Goal: Check status

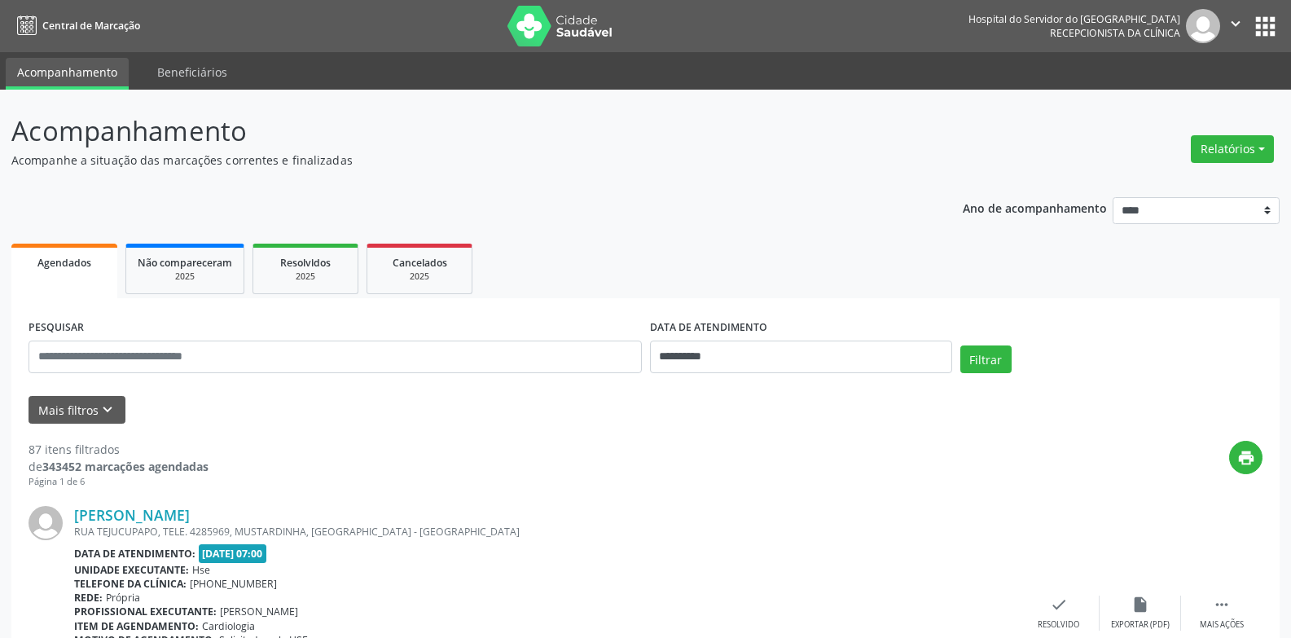
scroll to position [21, 0]
click at [64, 415] on button "Mais filtros keyboard_arrow_down" at bounding box center [77, 410] width 97 height 29
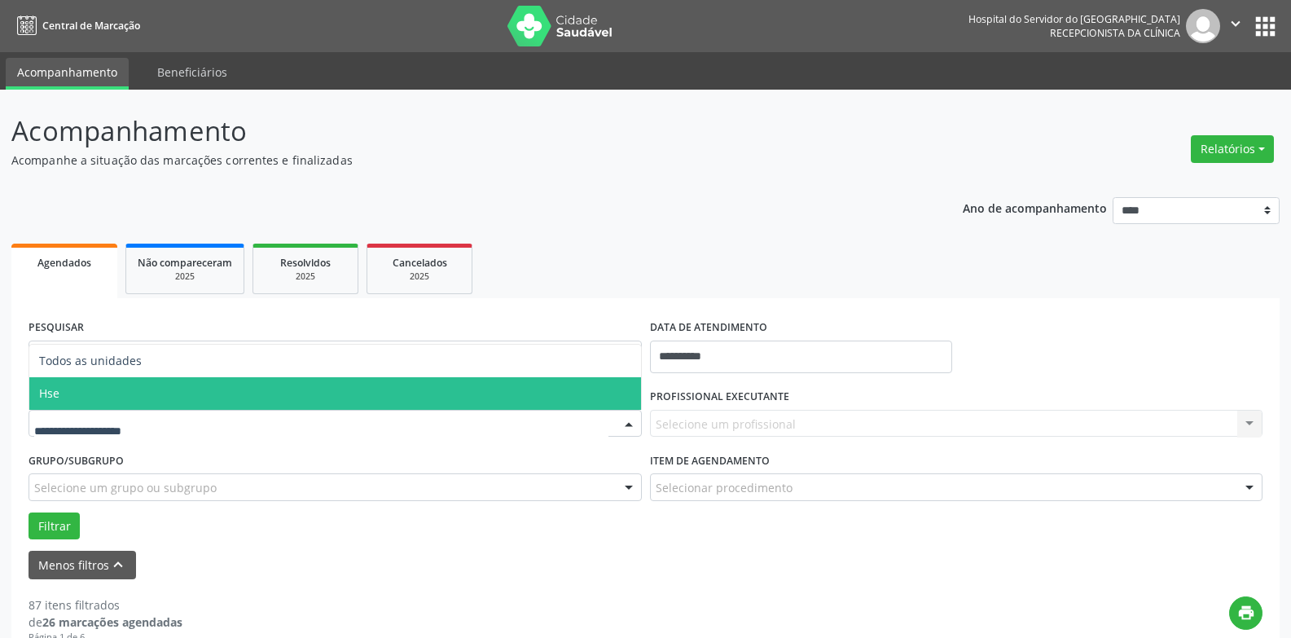
click at [65, 403] on span "Hse" at bounding box center [335, 393] width 612 height 33
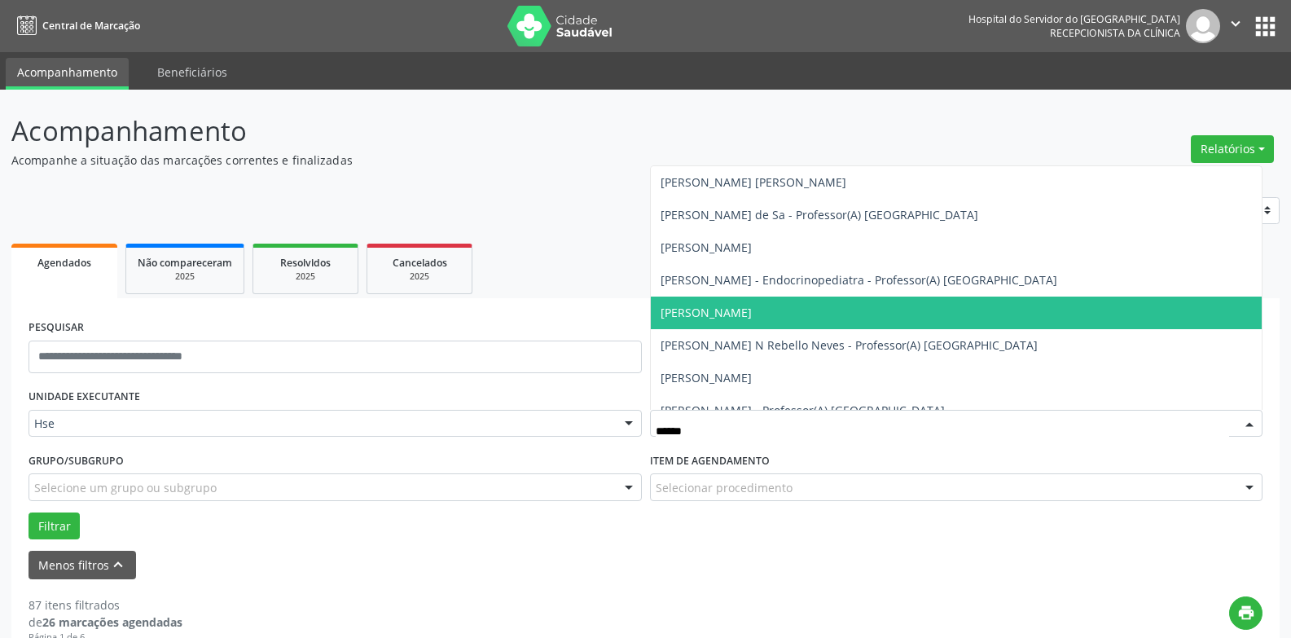
type input "*******"
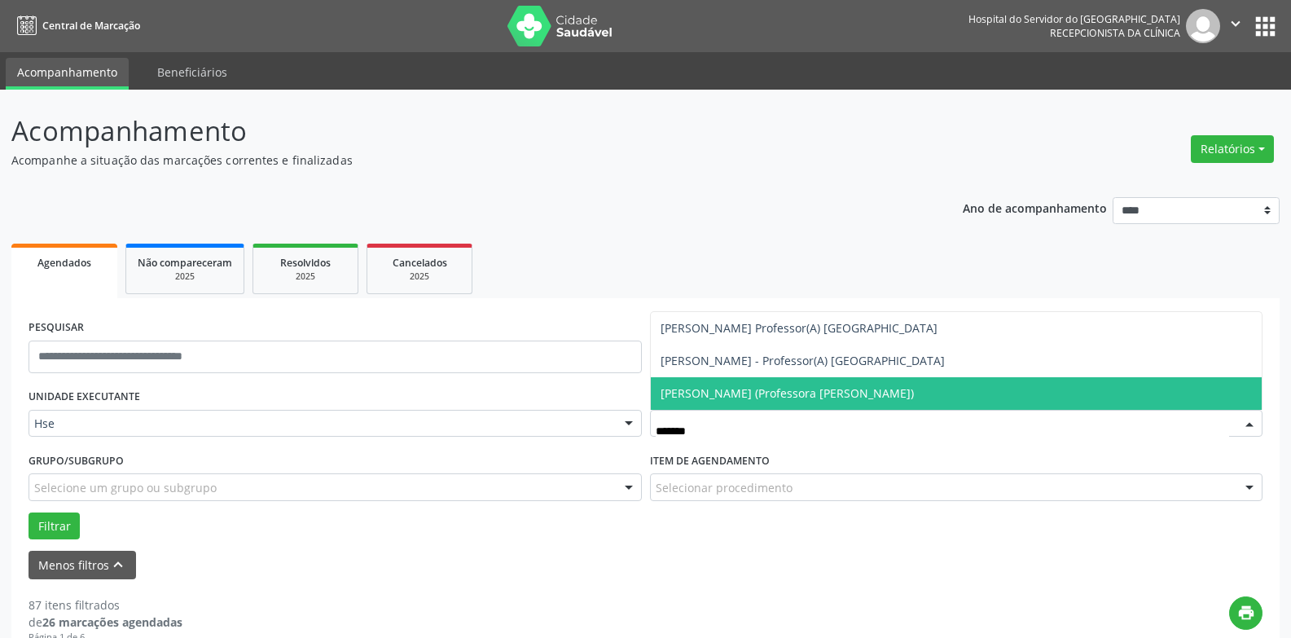
click at [754, 393] on span "[PERSON_NAME] (Professora [PERSON_NAME])" at bounding box center [787, 392] width 253 height 15
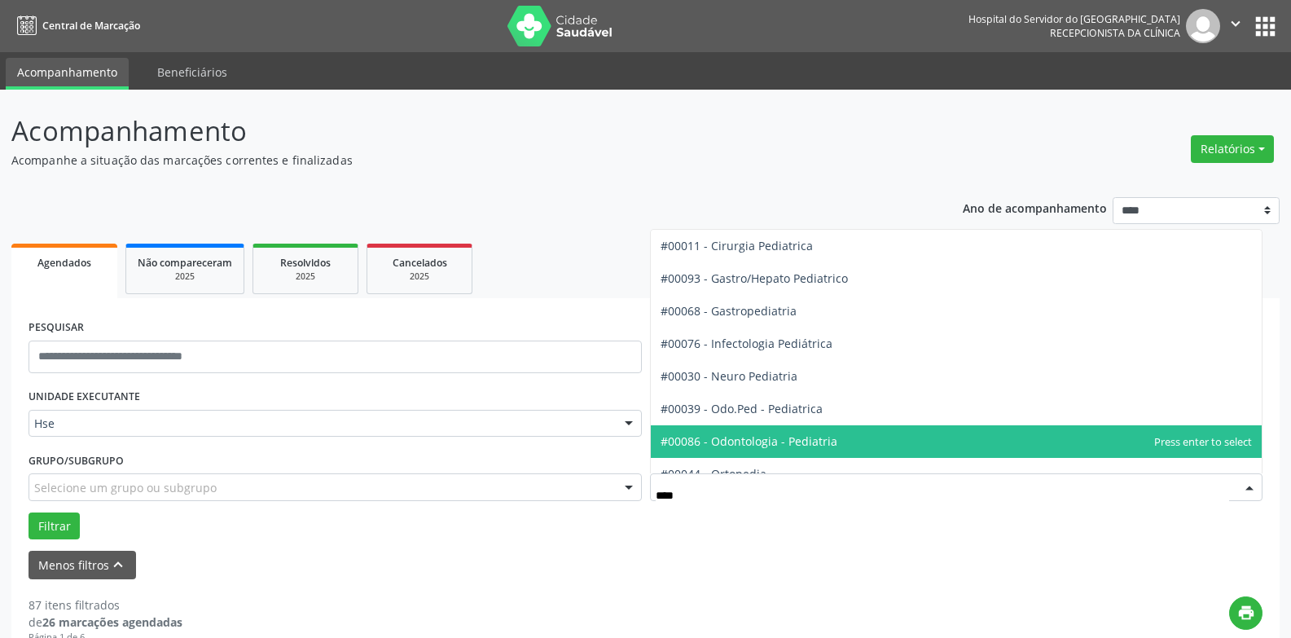
type input "*****"
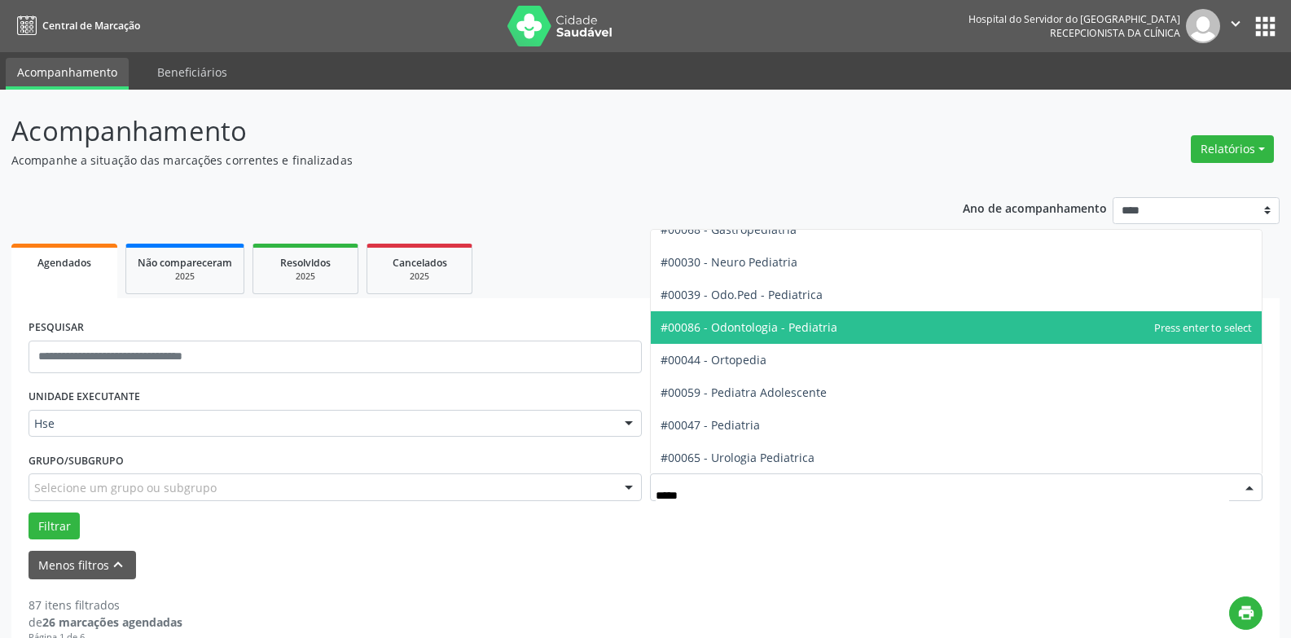
scroll to position [82, 0]
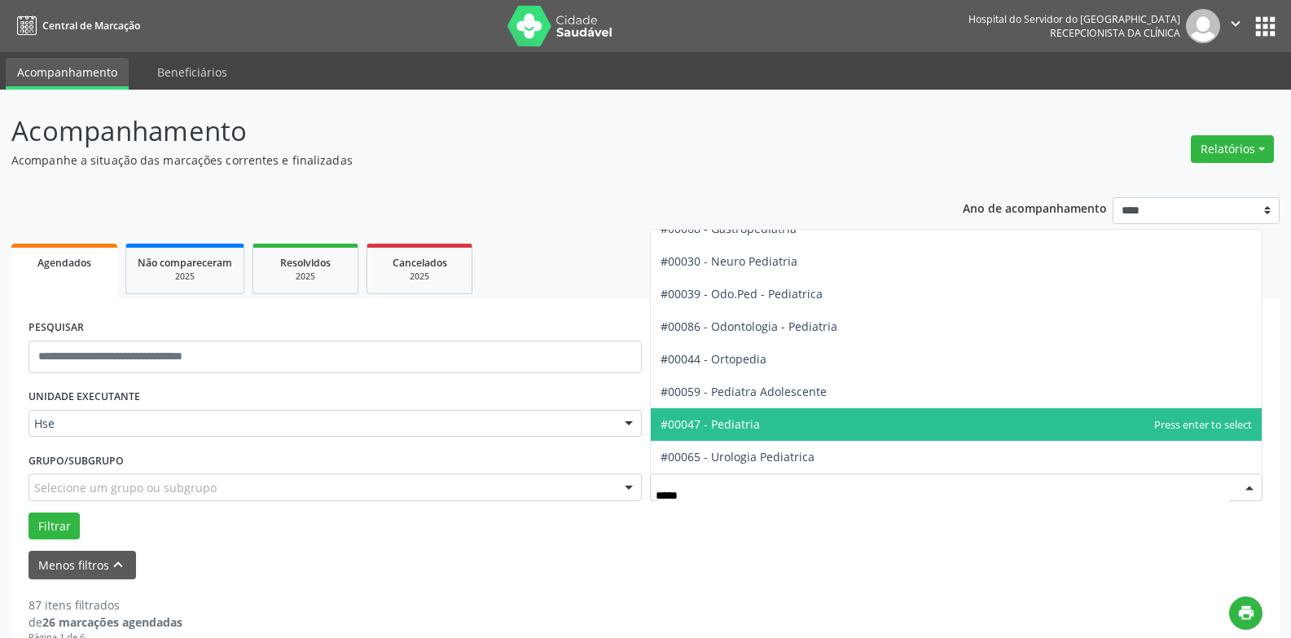
click at [795, 420] on span "#00047 - Pediatria" at bounding box center [957, 424] width 612 height 33
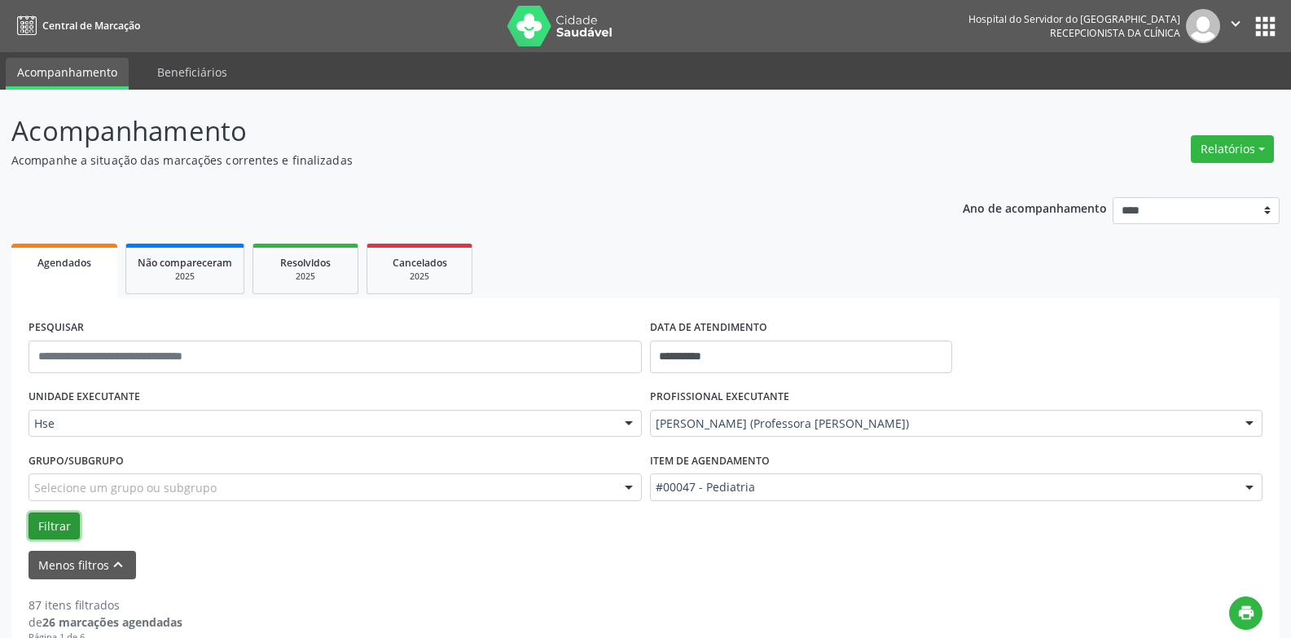
click at [55, 525] on button "Filtrar" at bounding box center [54, 526] width 51 height 28
click at [49, 529] on button "Filtrar" at bounding box center [54, 526] width 51 height 28
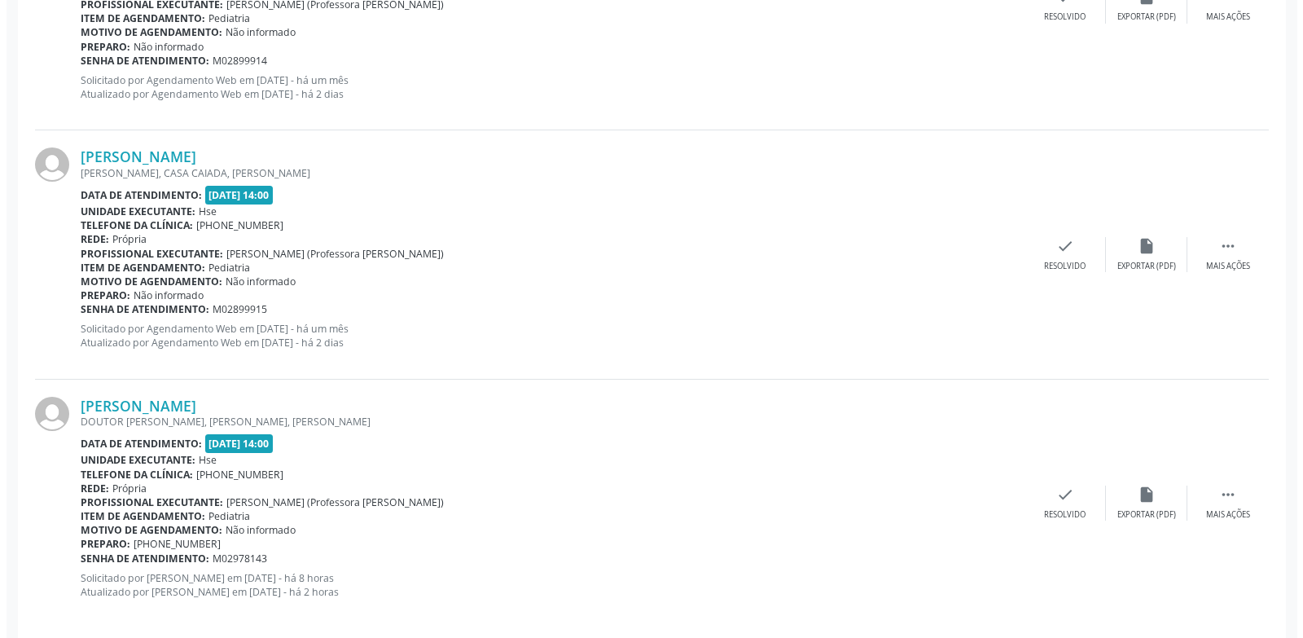
scroll to position [1029, 0]
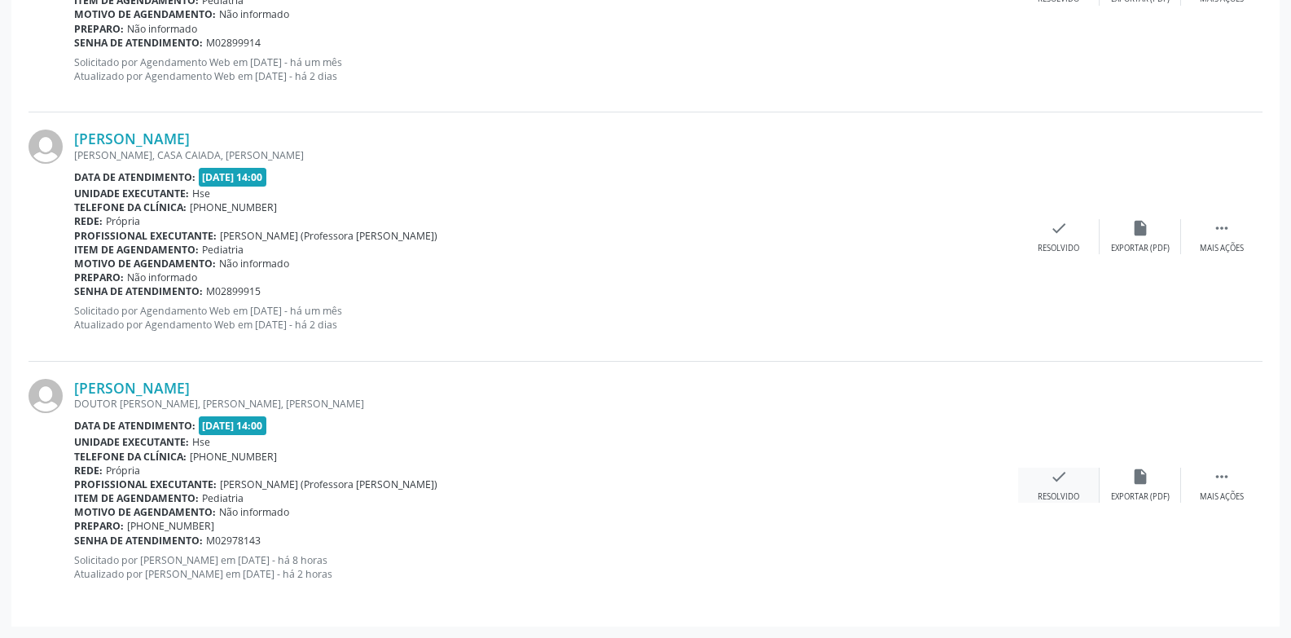
click at [1060, 496] on div "Resolvido" at bounding box center [1059, 496] width 42 height 11
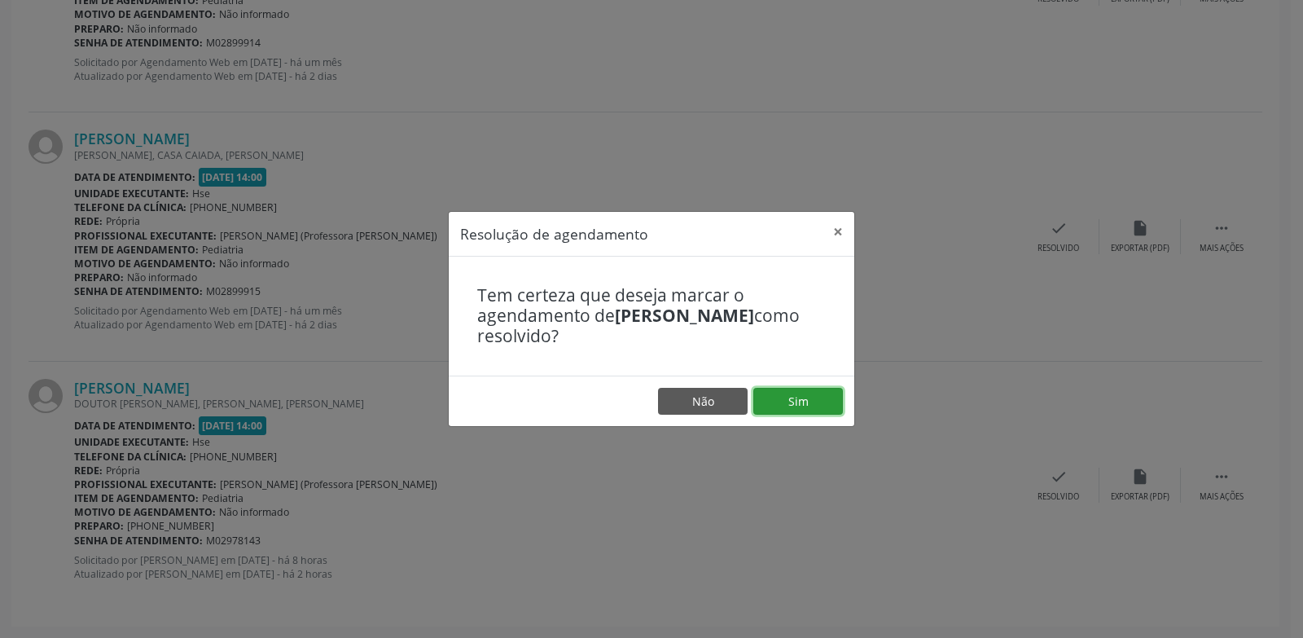
click at [793, 393] on button "Sim" at bounding box center [798, 402] width 90 height 28
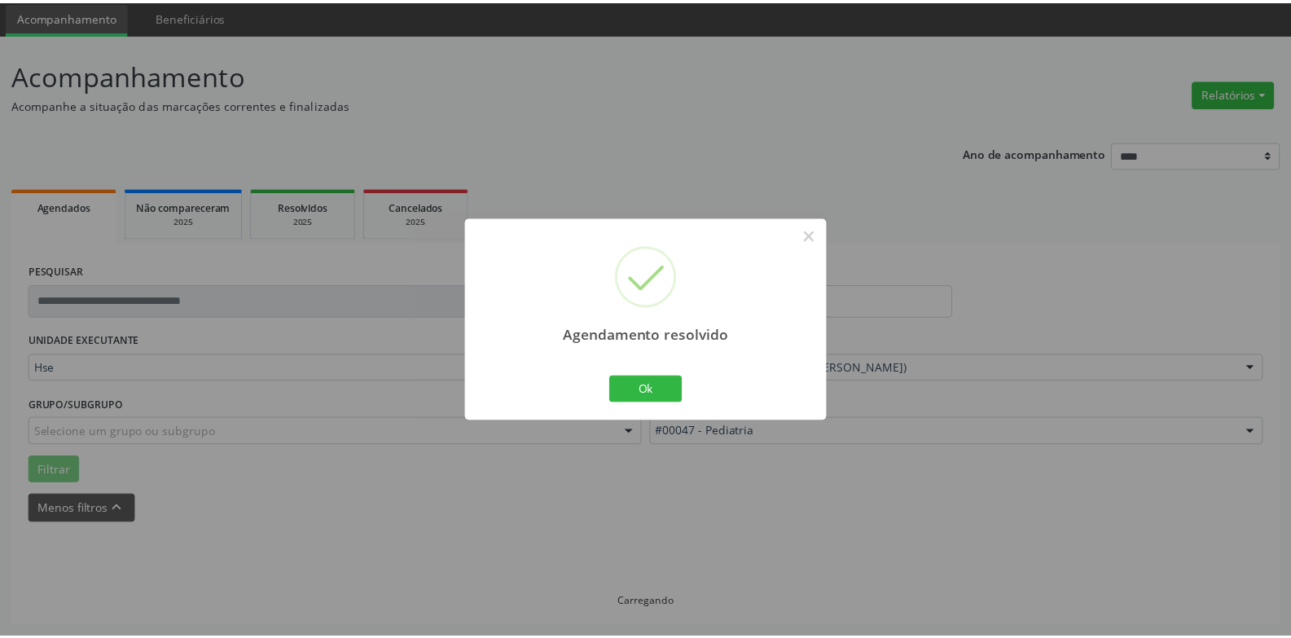
scroll to position [56, 0]
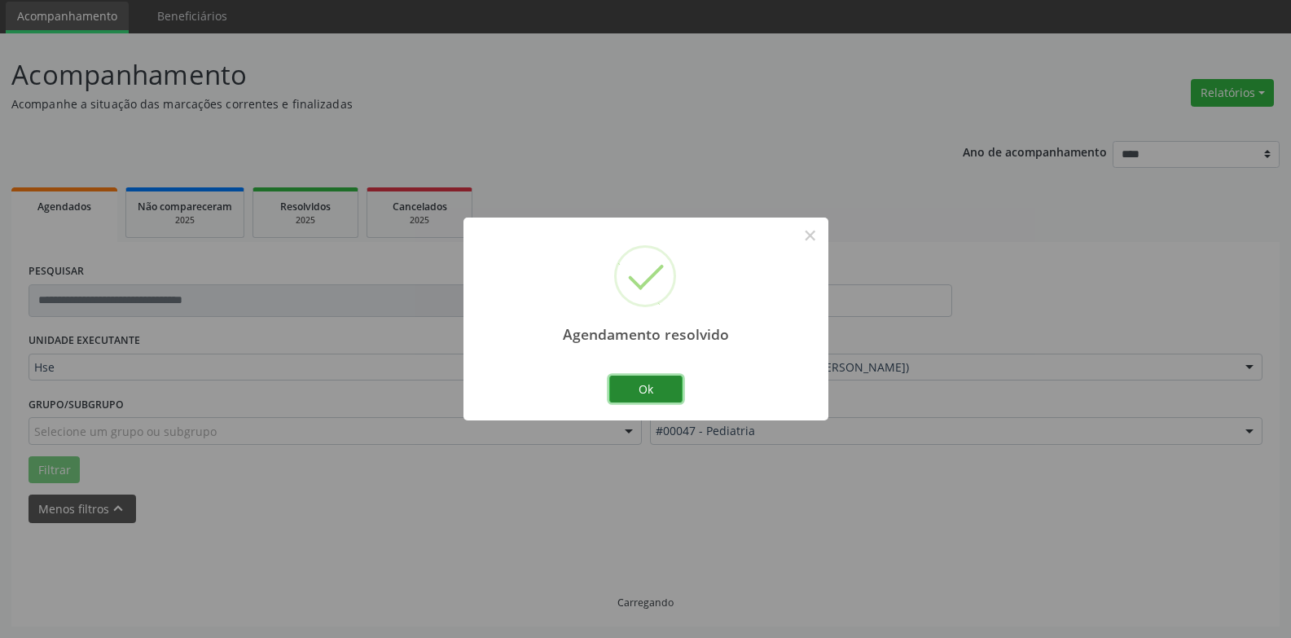
click at [655, 394] on button "Ok" at bounding box center [645, 389] width 73 height 28
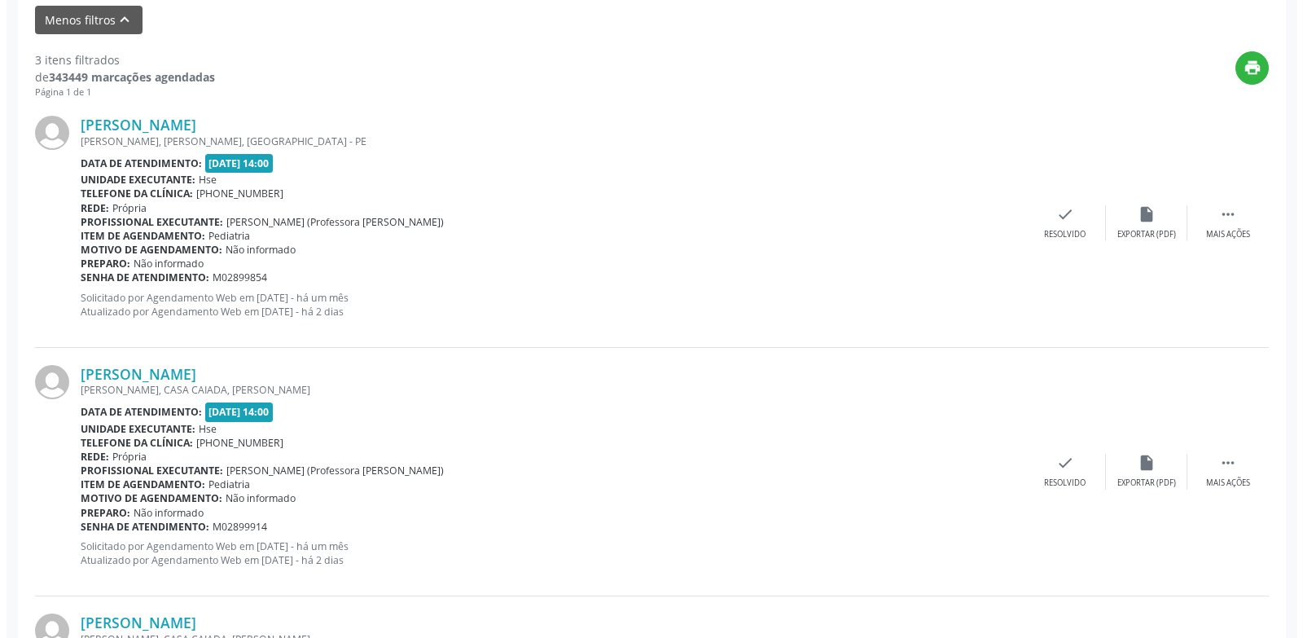
scroll to position [463, 0]
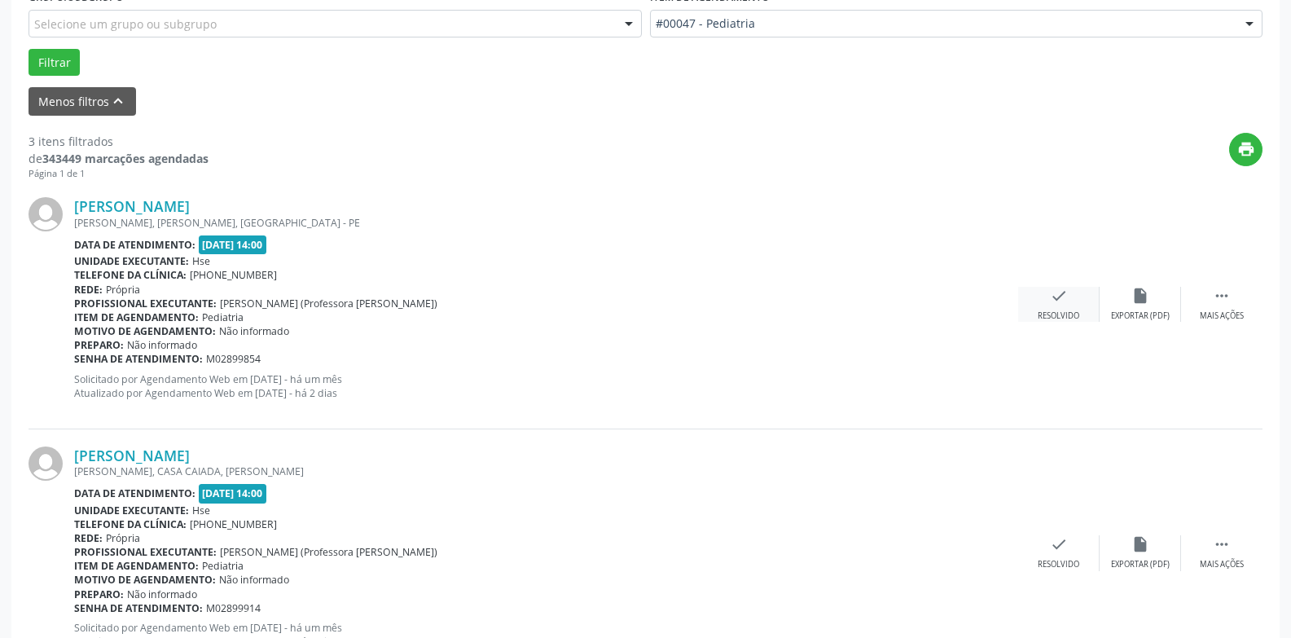
click at [1063, 304] on icon "check" at bounding box center [1059, 296] width 18 height 18
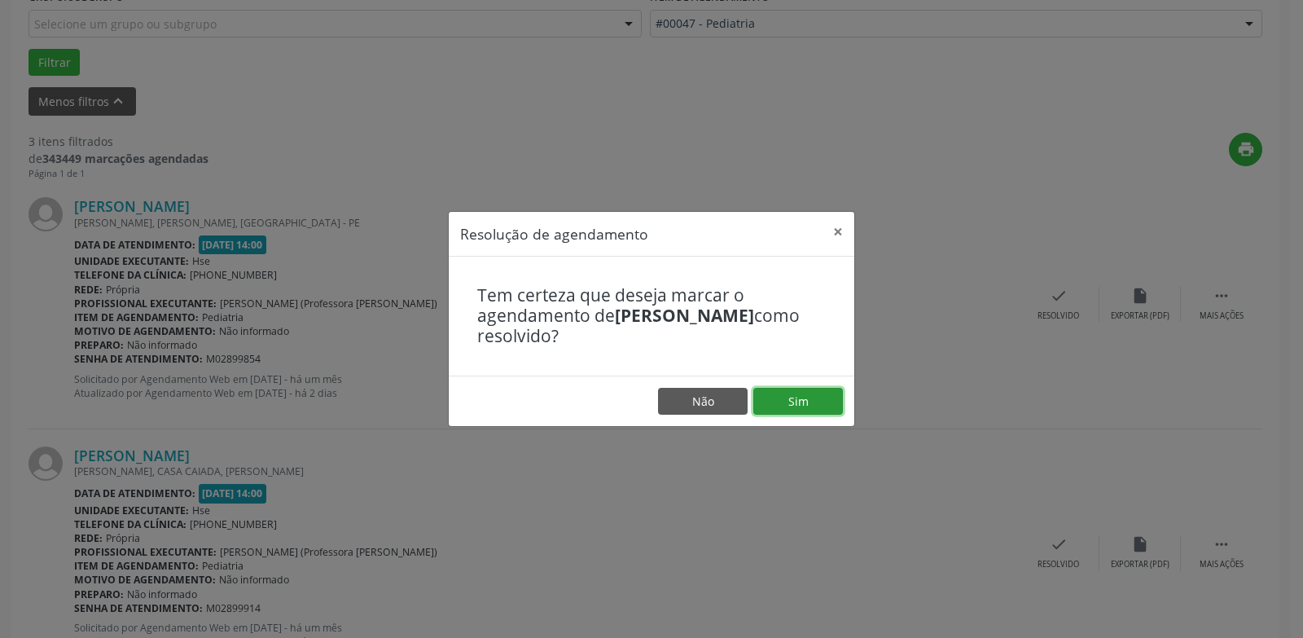
click at [797, 399] on button "Sim" at bounding box center [798, 402] width 90 height 28
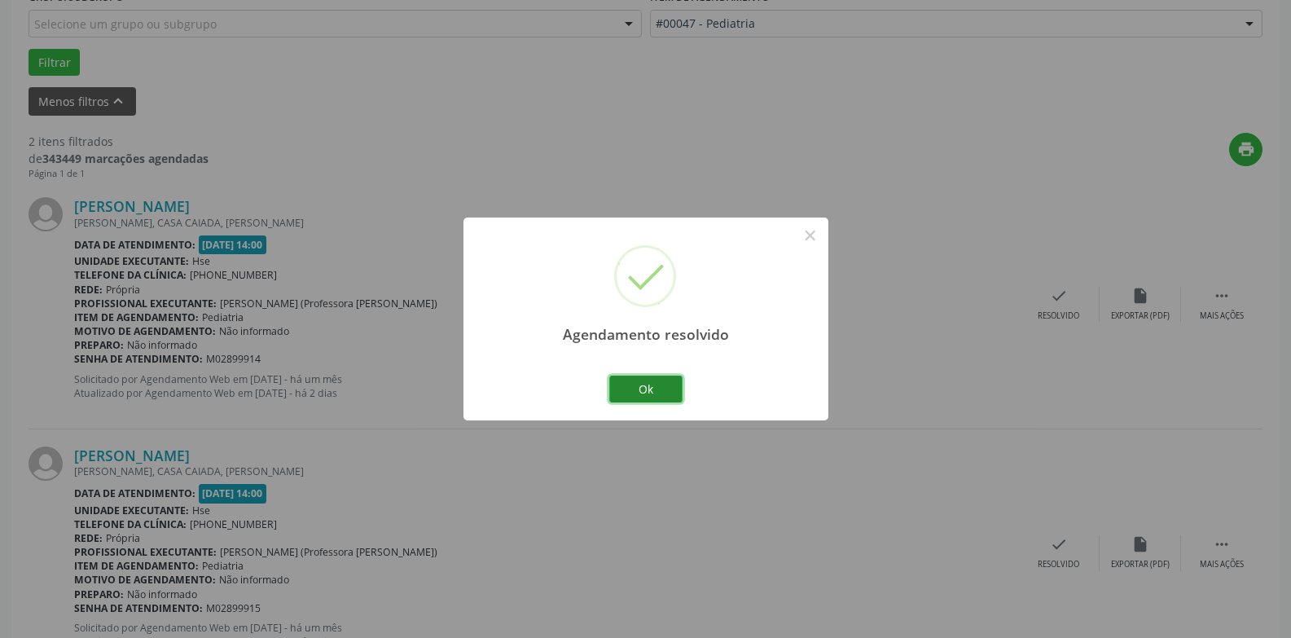
click at [654, 394] on button "Ok" at bounding box center [645, 389] width 73 height 28
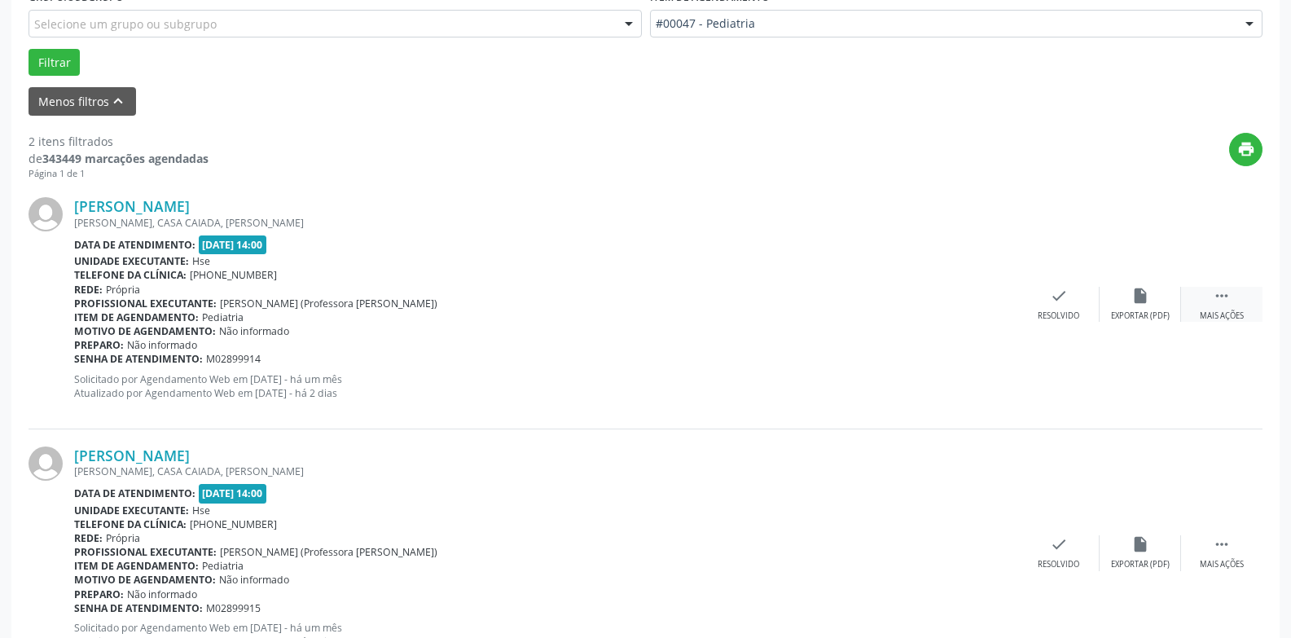
click at [1224, 308] on div " Mais ações" at bounding box center [1221, 304] width 81 height 35
click at [1135, 314] on div "Não compareceu" at bounding box center [1139, 315] width 69 height 11
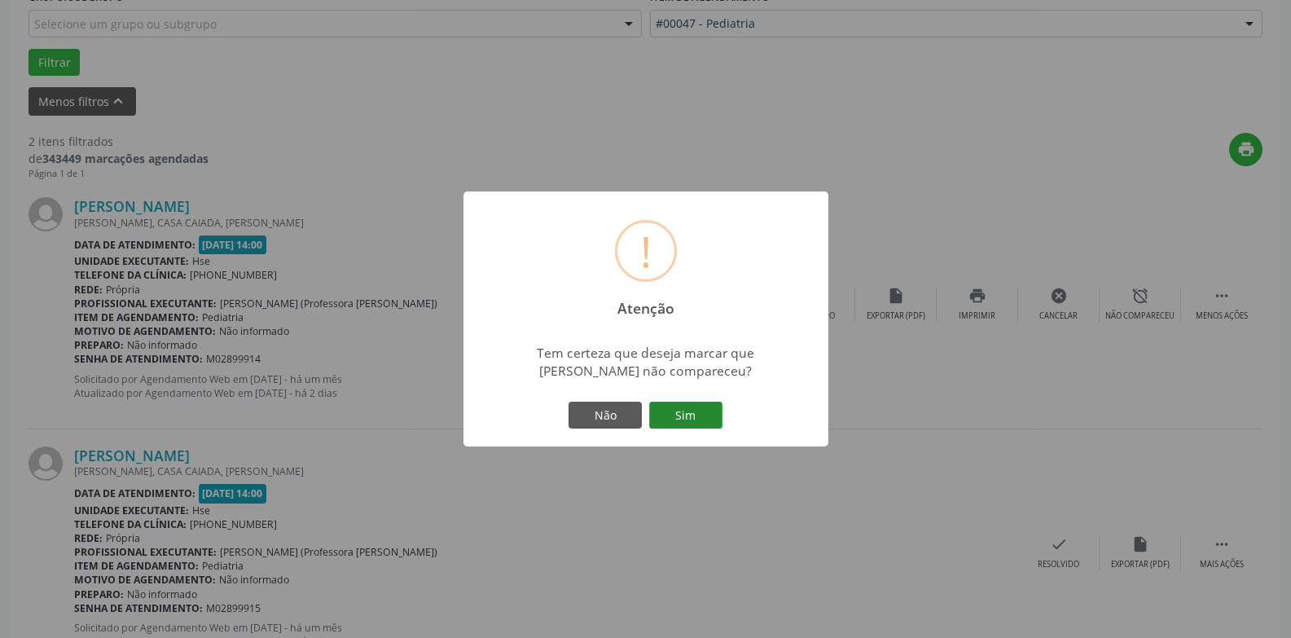
click at [700, 413] on button "Sim" at bounding box center [685, 416] width 73 height 28
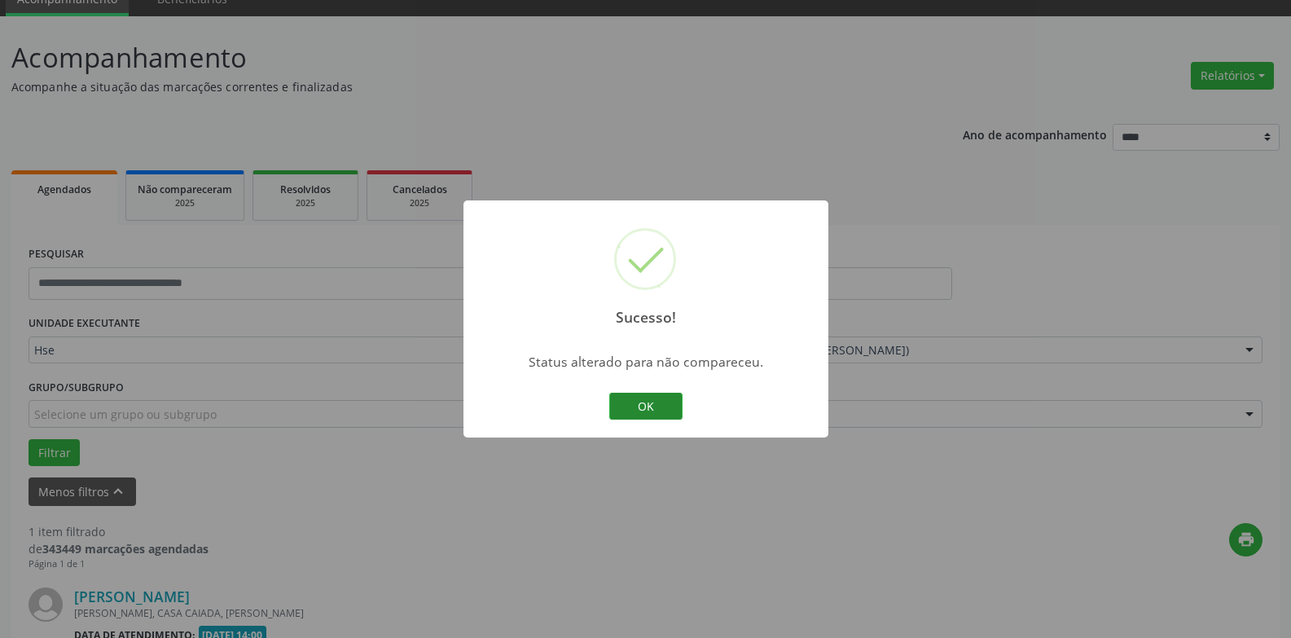
scroll to position [283, 0]
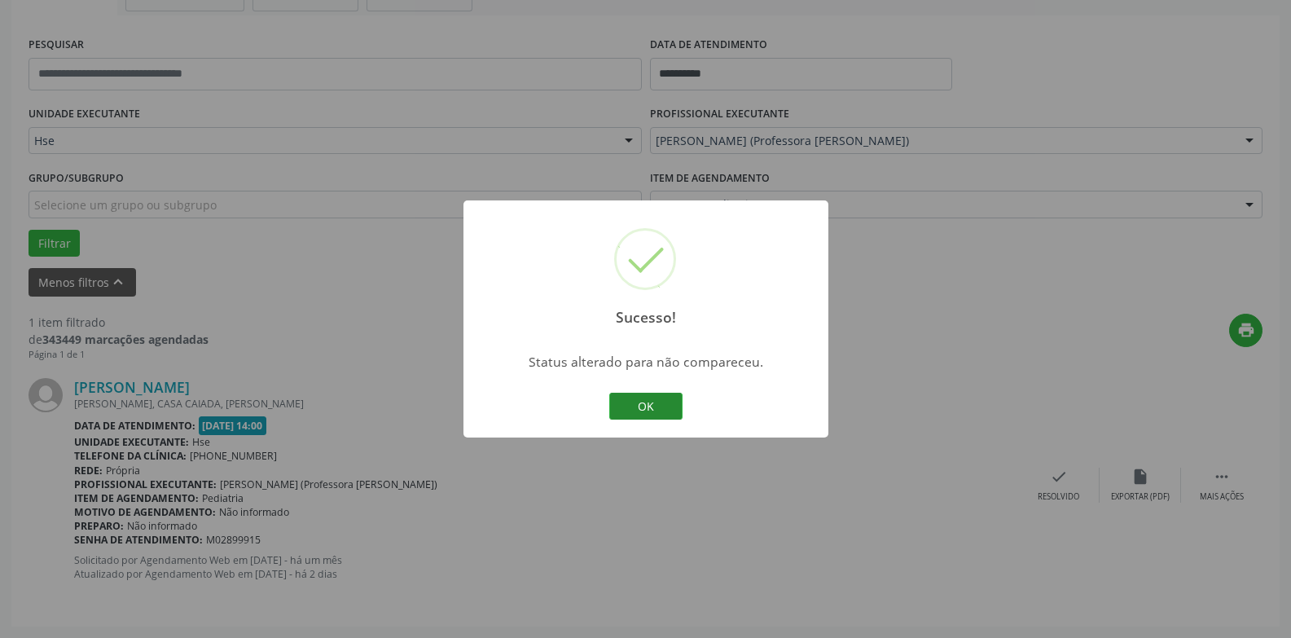
click at [638, 411] on button "OK" at bounding box center [645, 407] width 73 height 28
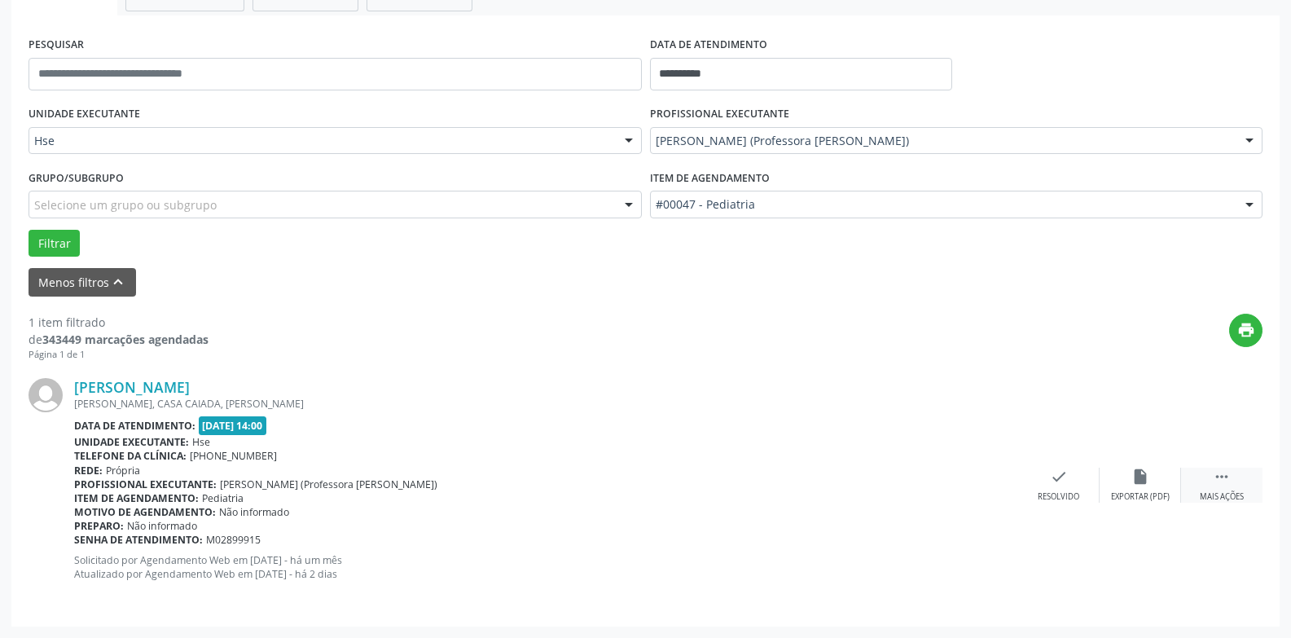
click at [1219, 485] on icon "" at bounding box center [1222, 477] width 18 height 18
click at [1144, 492] on div "Não compareceu" at bounding box center [1139, 496] width 69 height 11
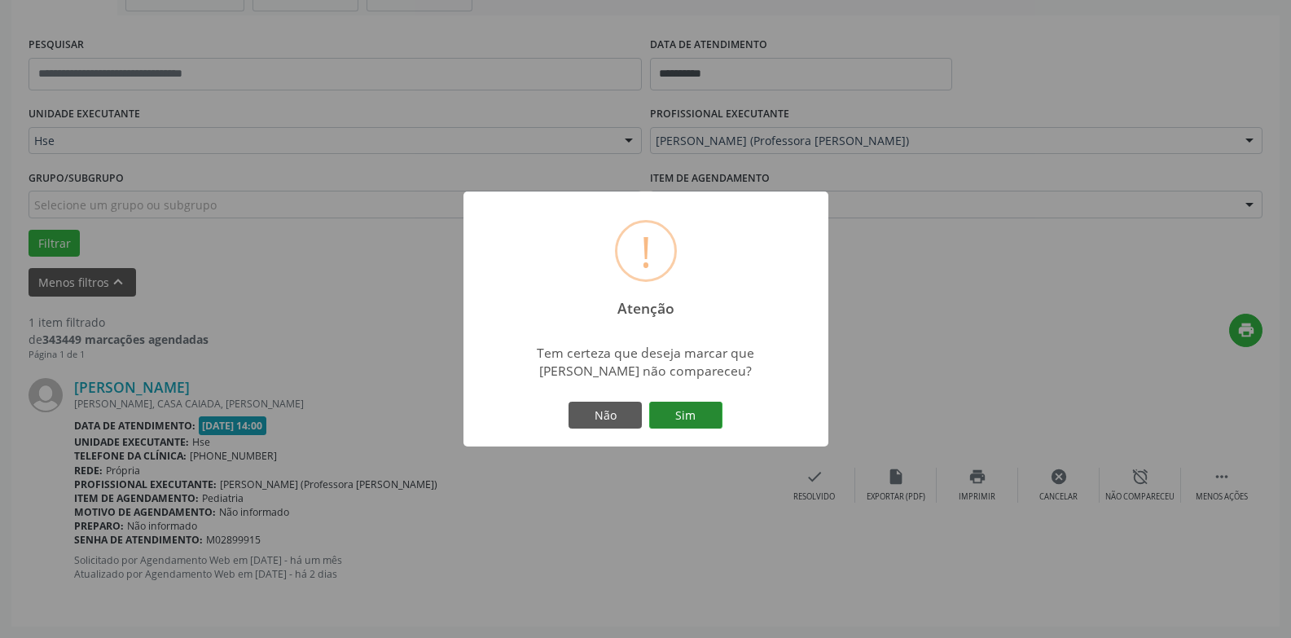
click at [664, 415] on button "Sim" at bounding box center [685, 416] width 73 height 28
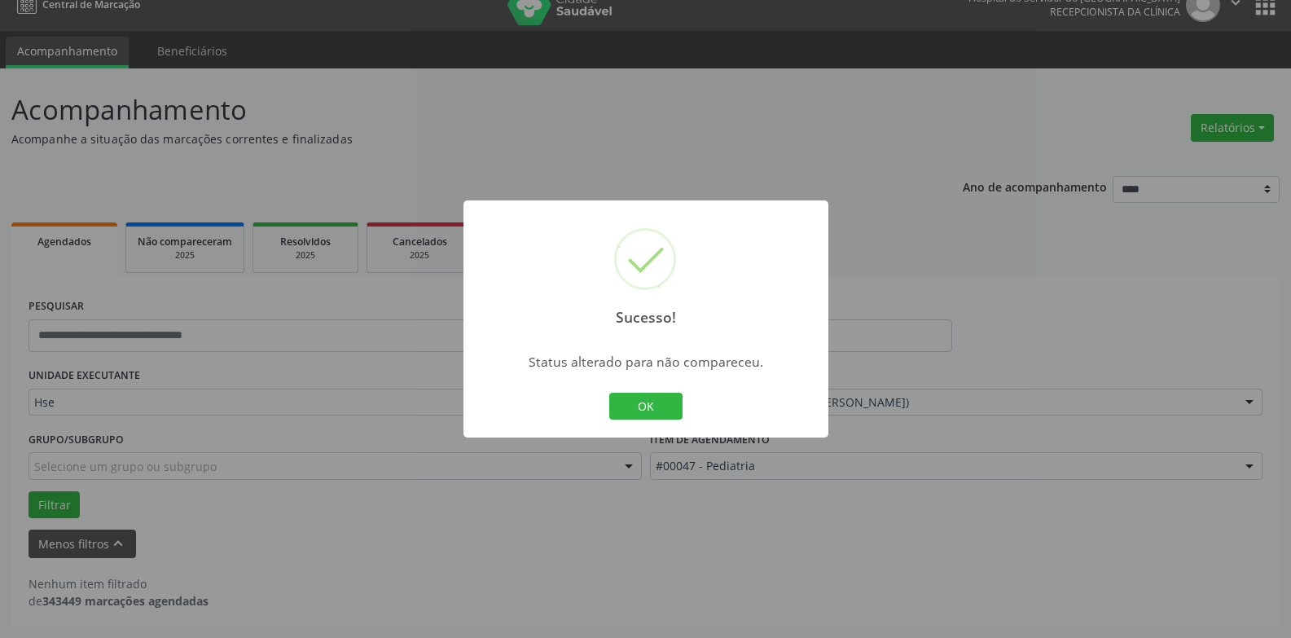
scroll to position [21, 0]
click at [664, 415] on button "OK" at bounding box center [645, 407] width 73 height 28
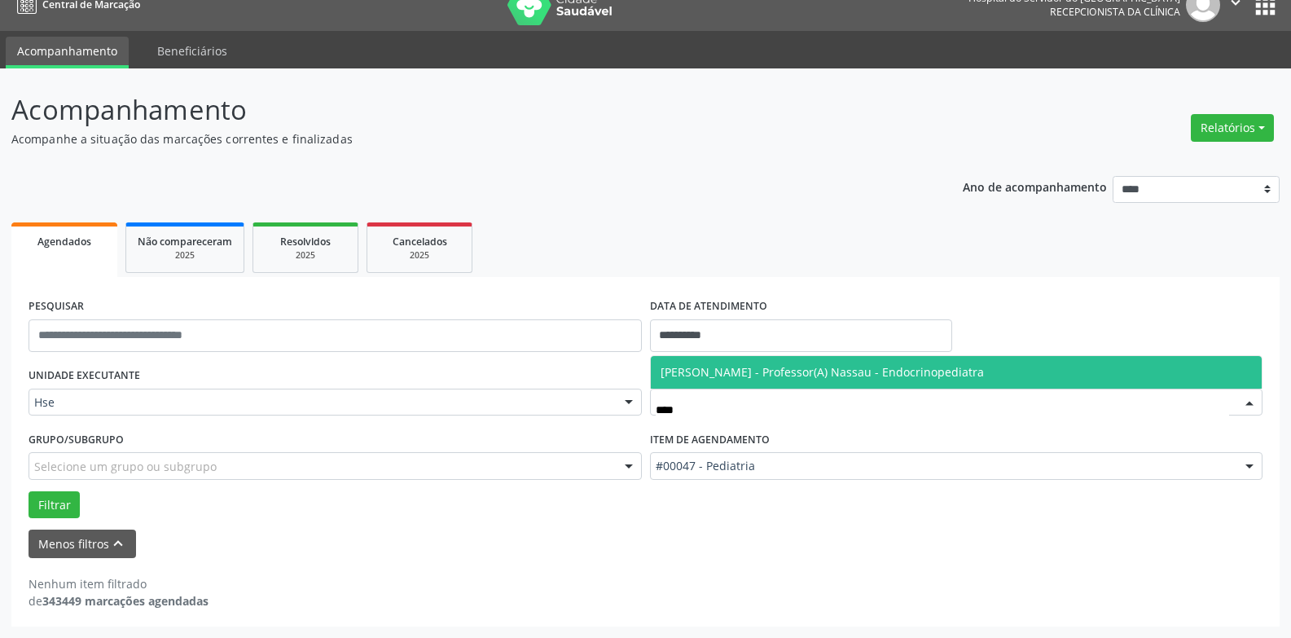
click at [813, 375] on span "[PERSON_NAME] - Professor(A) Nassau - Endocrinopediatra" at bounding box center [822, 371] width 323 height 15
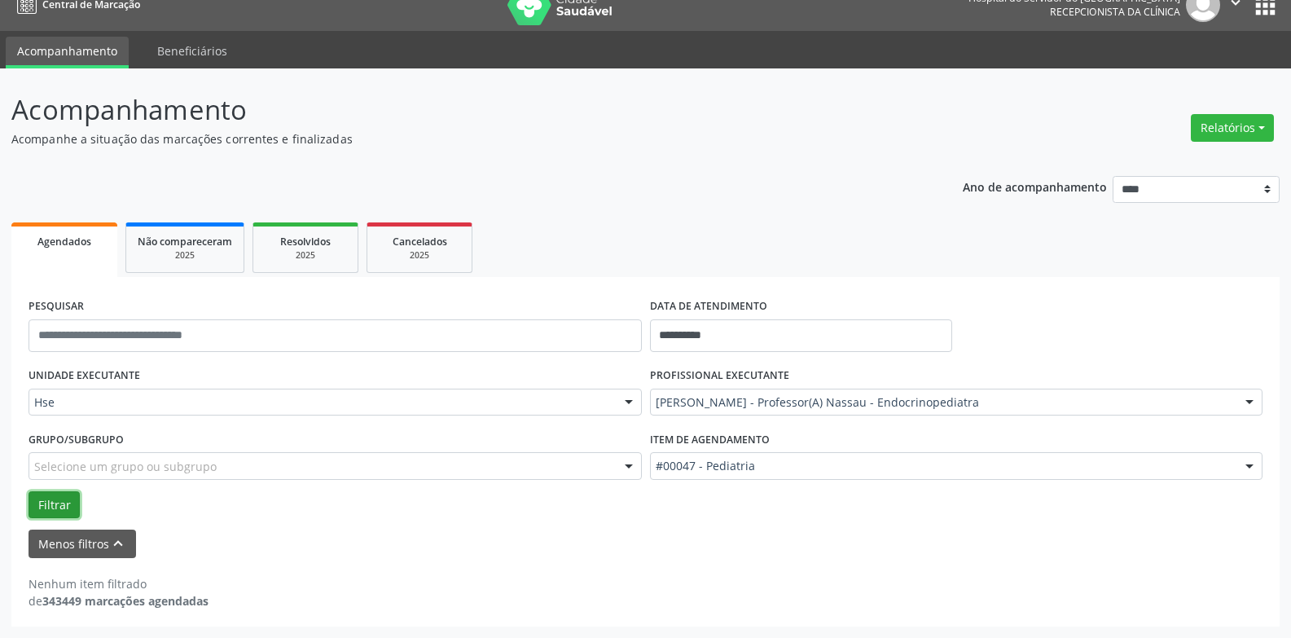
click at [45, 504] on button "Filtrar" at bounding box center [54, 505] width 51 height 28
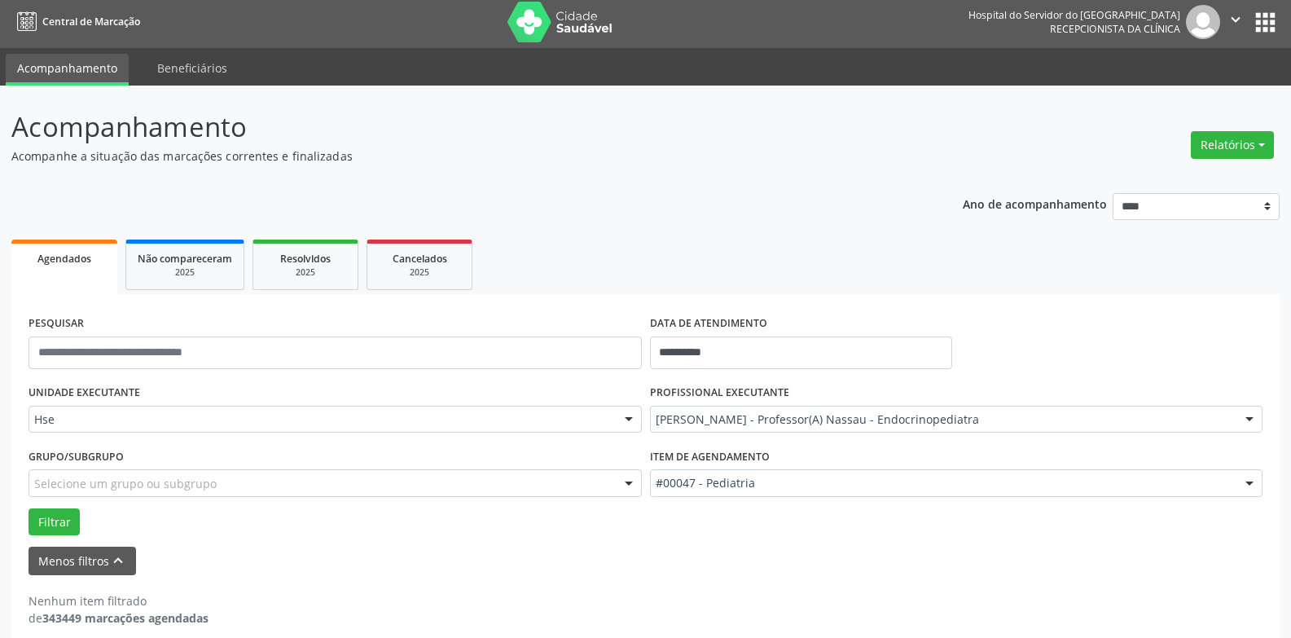
scroll to position [0, 0]
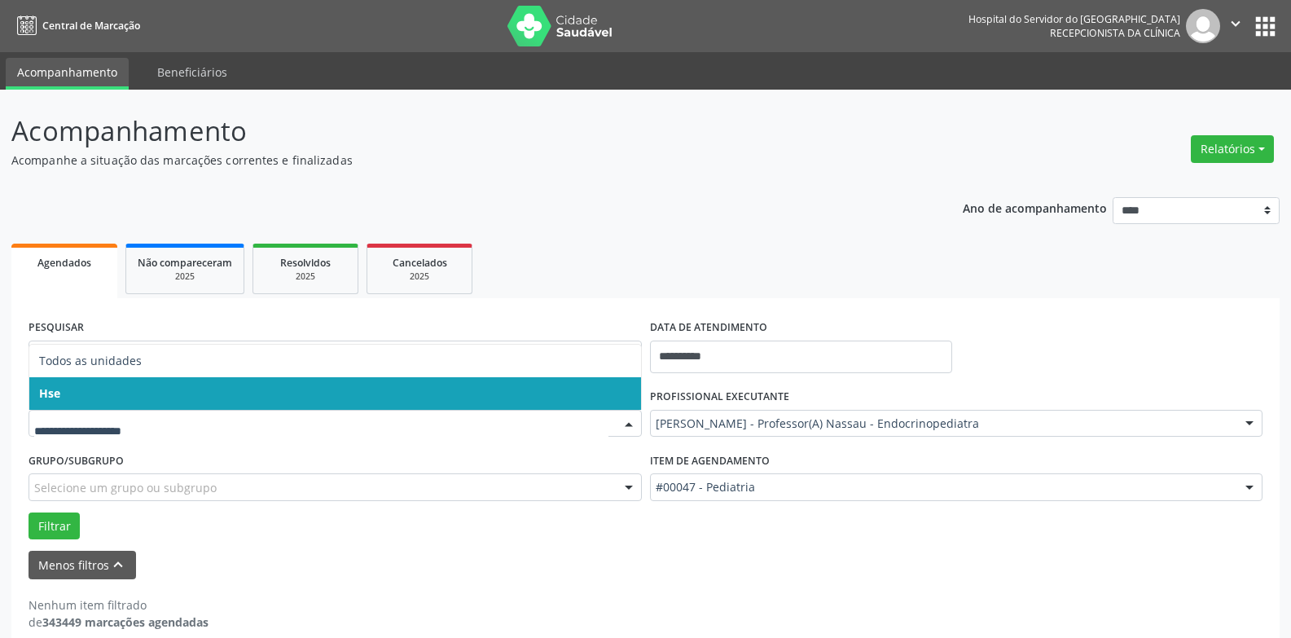
click at [90, 394] on span "Hse" at bounding box center [335, 393] width 612 height 33
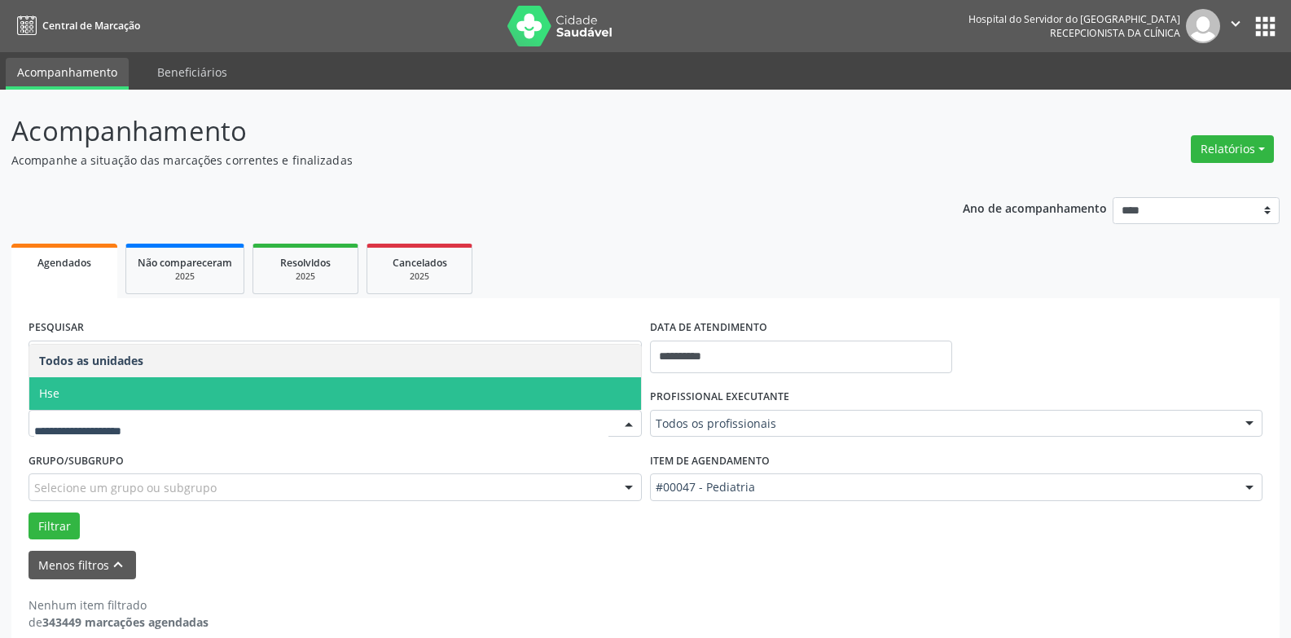
click at [78, 398] on span "Hse" at bounding box center [335, 393] width 612 height 33
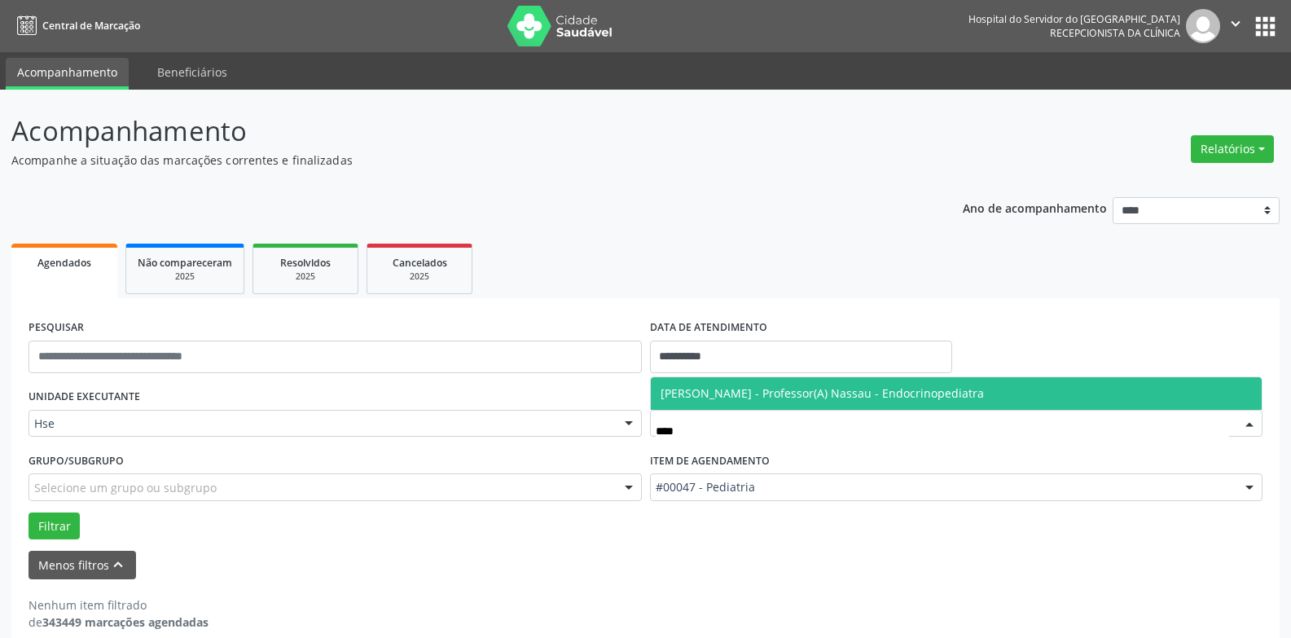
type input "*****"
click at [809, 397] on span "[PERSON_NAME] - Professor(A) Nassau - Endocrinopediatra" at bounding box center [822, 392] width 323 height 15
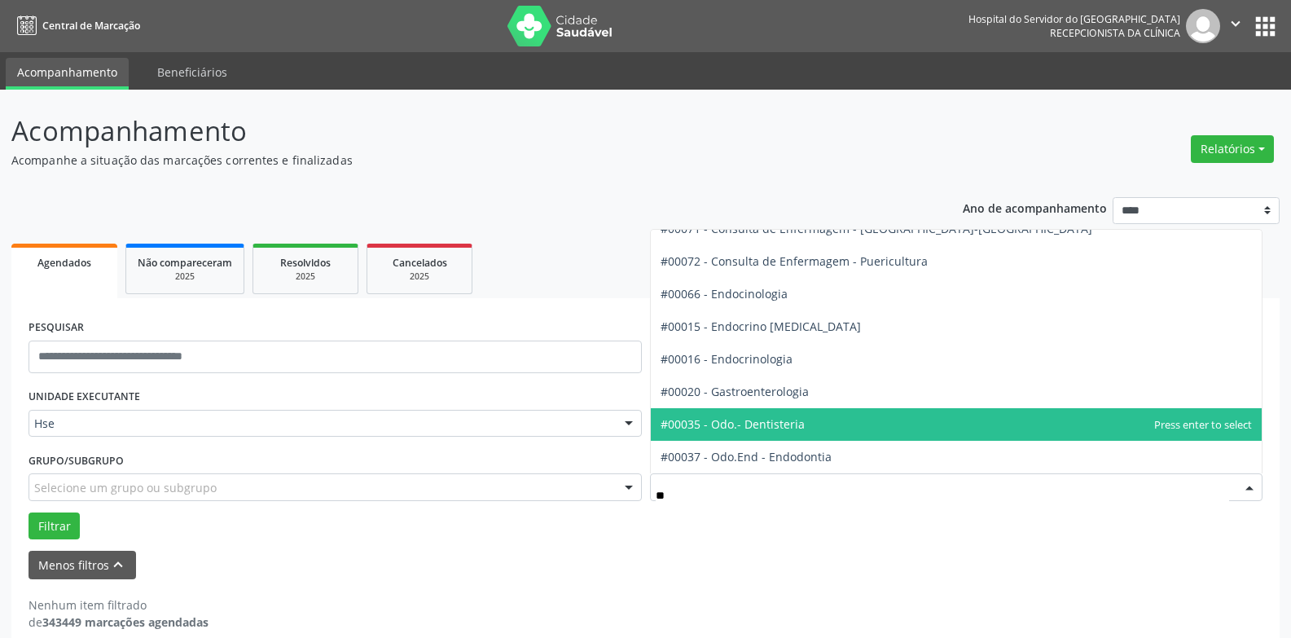
type input "***"
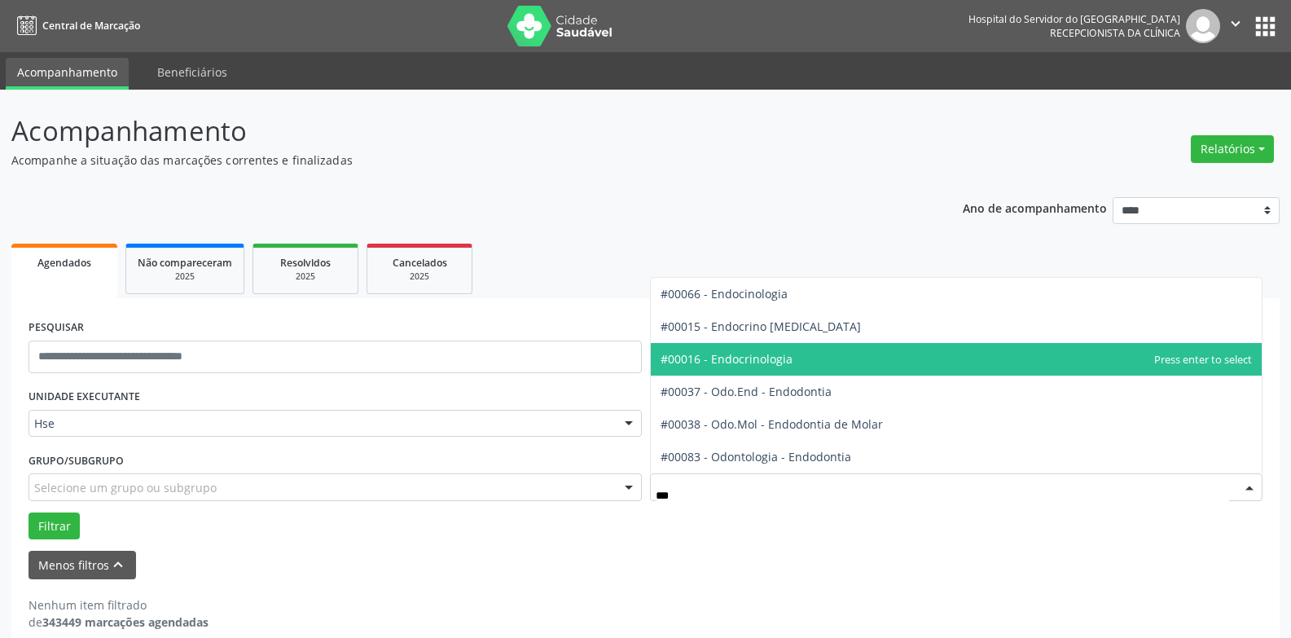
click at [804, 358] on span "#00016 - Endocrinologia" at bounding box center [957, 359] width 612 height 33
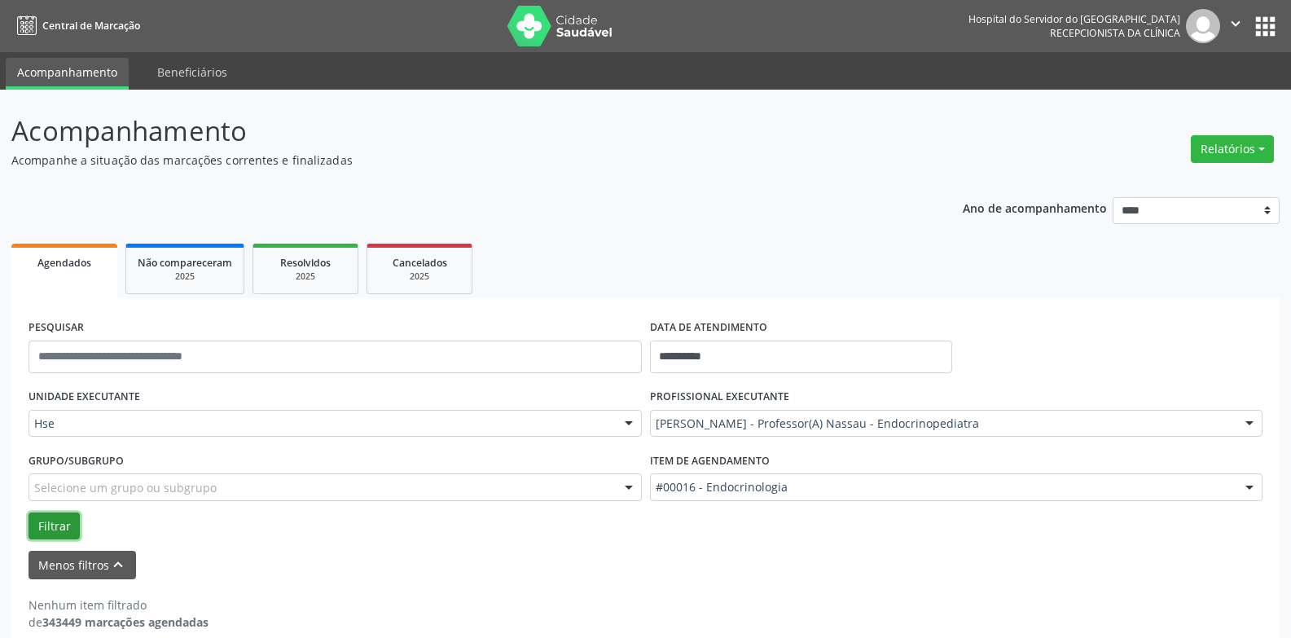
click at [60, 531] on button "Filtrar" at bounding box center [54, 526] width 51 height 28
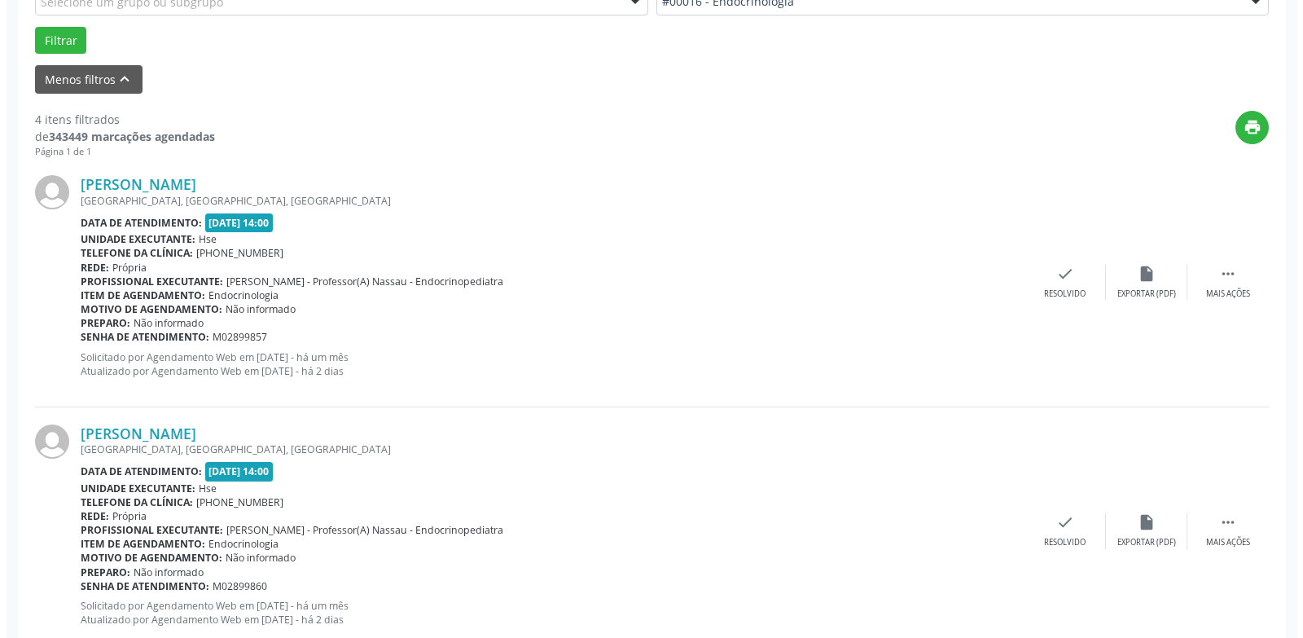
scroll to position [489, 0]
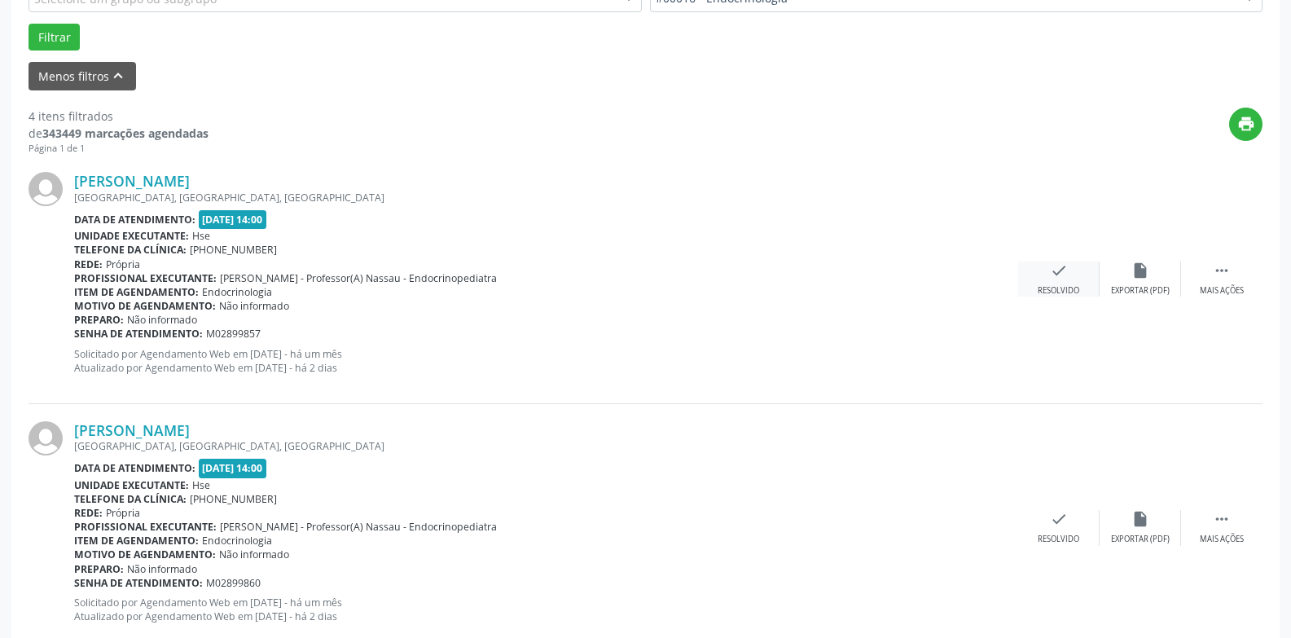
click at [1069, 284] on div "check Resolvido" at bounding box center [1058, 278] width 81 height 35
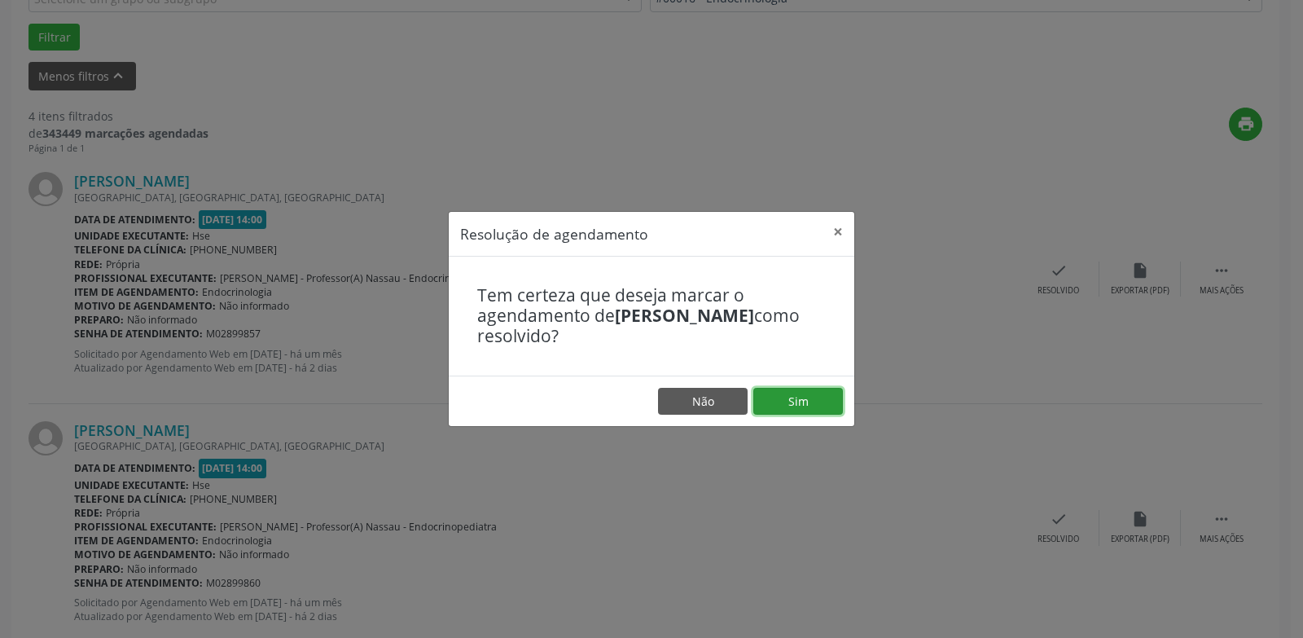
click at [804, 402] on button "Sim" at bounding box center [798, 402] width 90 height 28
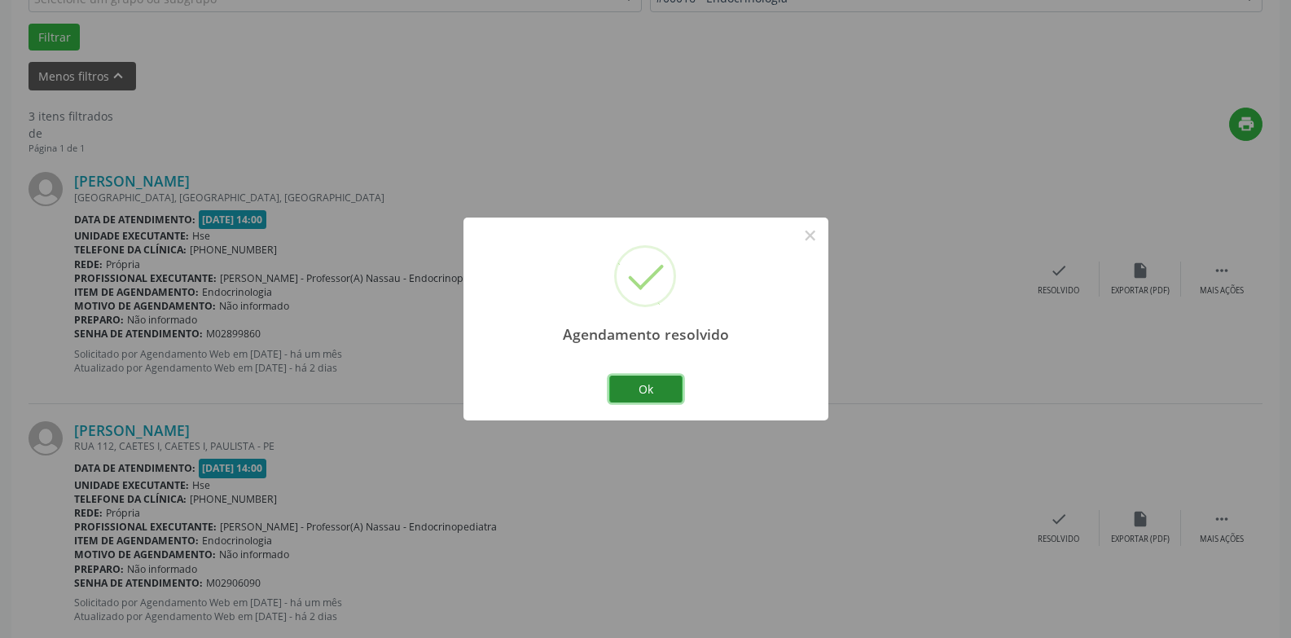
click at [665, 392] on button "Ok" at bounding box center [645, 389] width 73 height 28
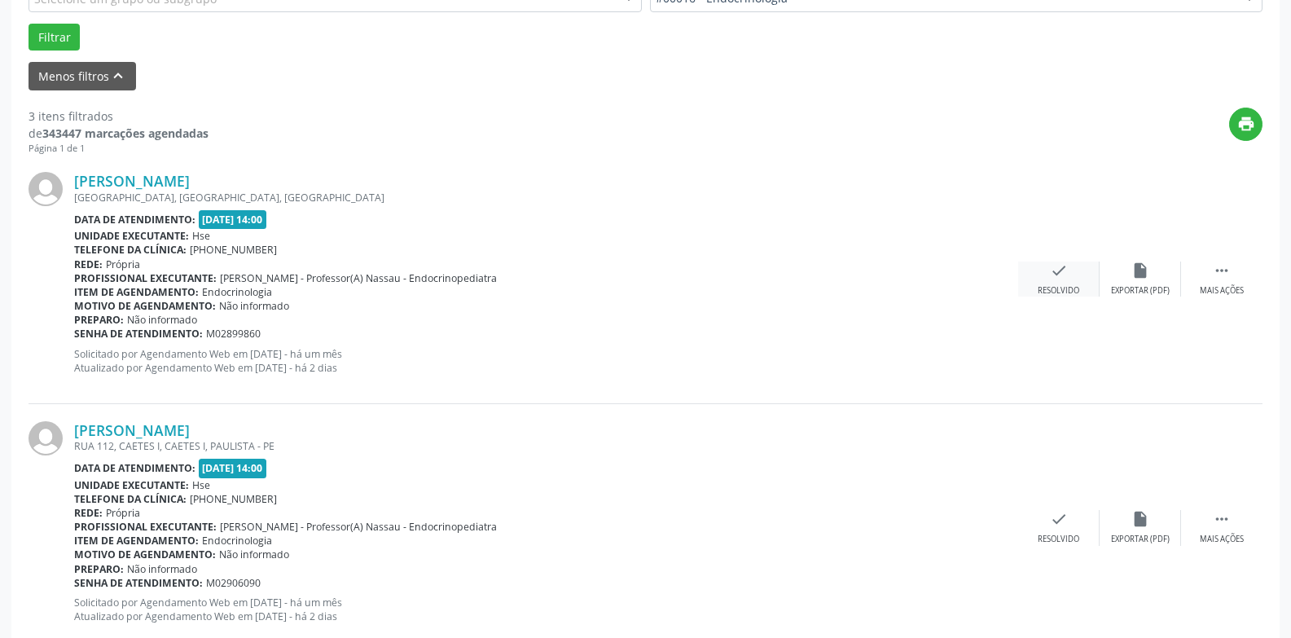
click at [1060, 278] on icon "check" at bounding box center [1059, 270] width 18 height 18
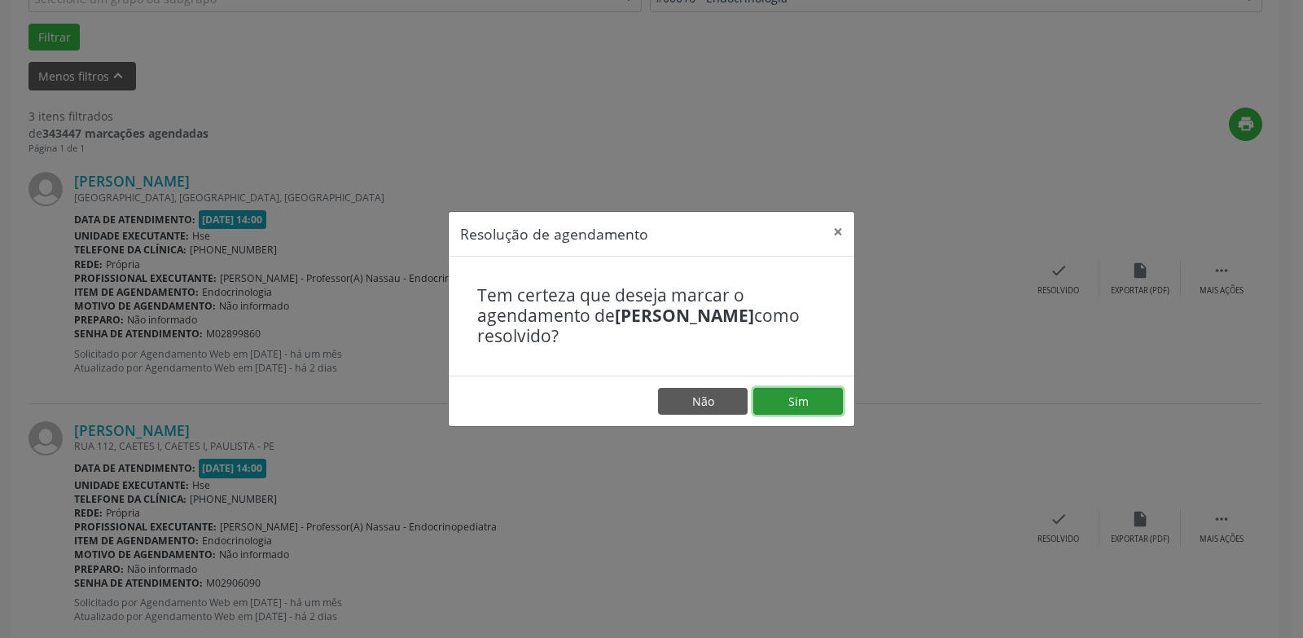
click at [793, 402] on button "Sim" at bounding box center [798, 402] width 90 height 28
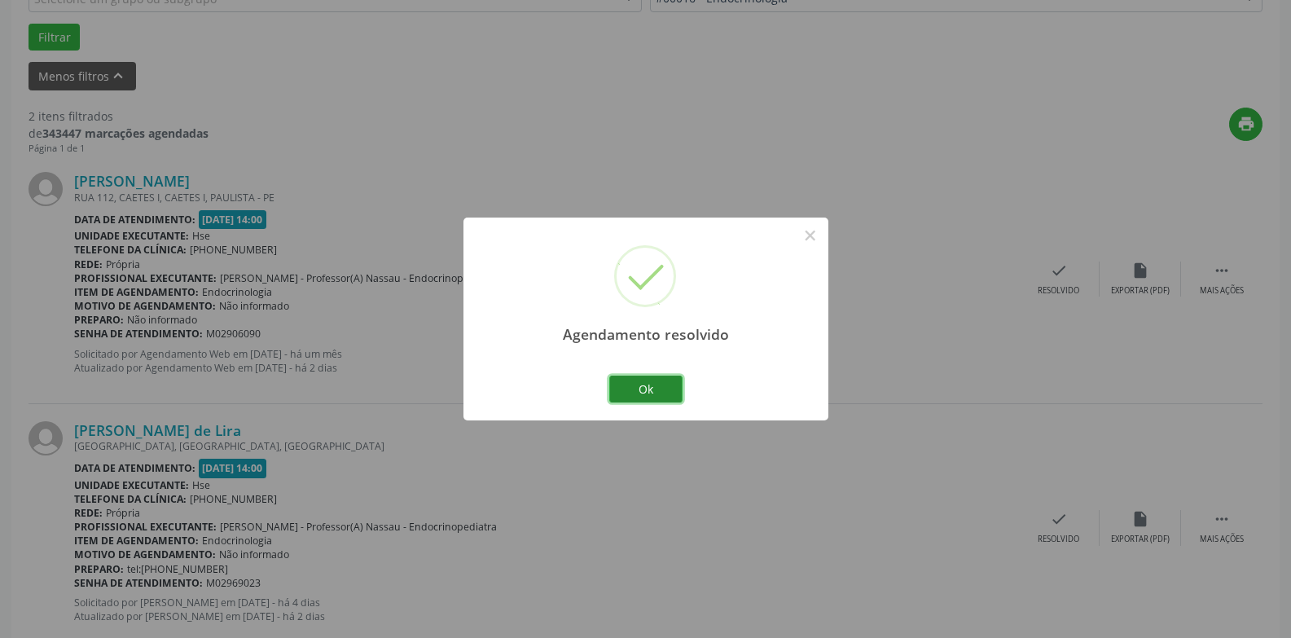
click at [635, 391] on button "Ok" at bounding box center [645, 389] width 73 height 28
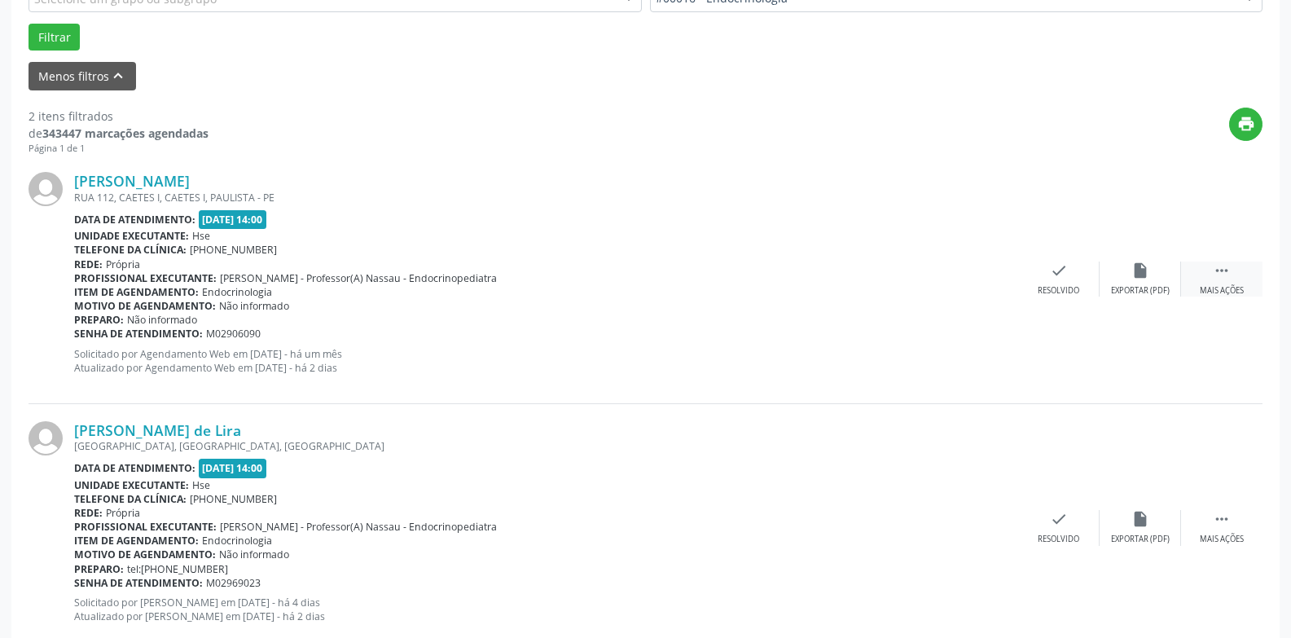
click at [1218, 290] on div "Mais ações" at bounding box center [1222, 290] width 44 height 11
click at [1131, 289] on div "Não compareceu" at bounding box center [1139, 290] width 69 height 11
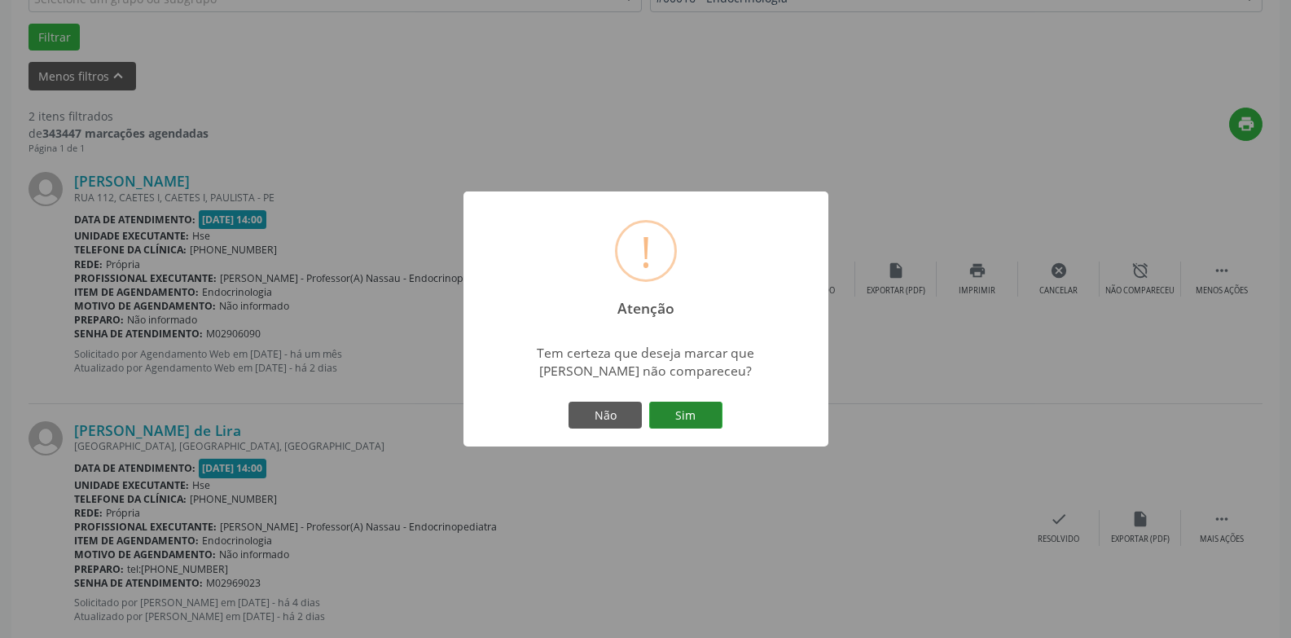
click at [705, 417] on button "Sim" at bounding box center [685, 416] width 73 height 28
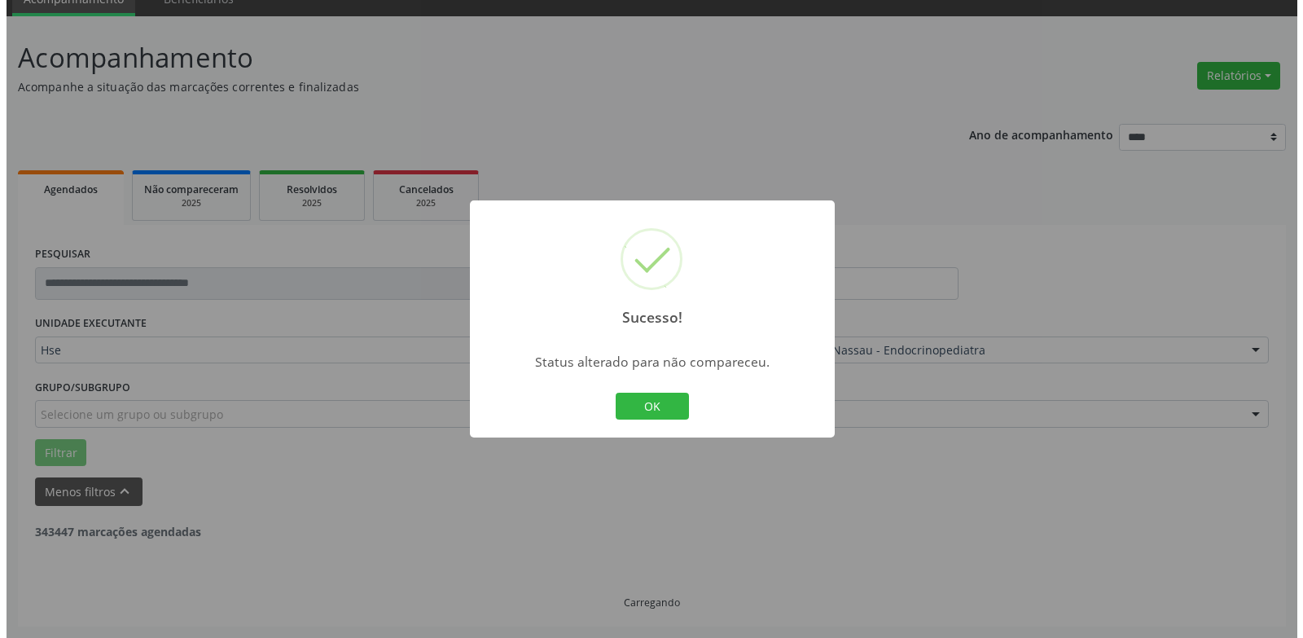
scroll to position [283, 0]
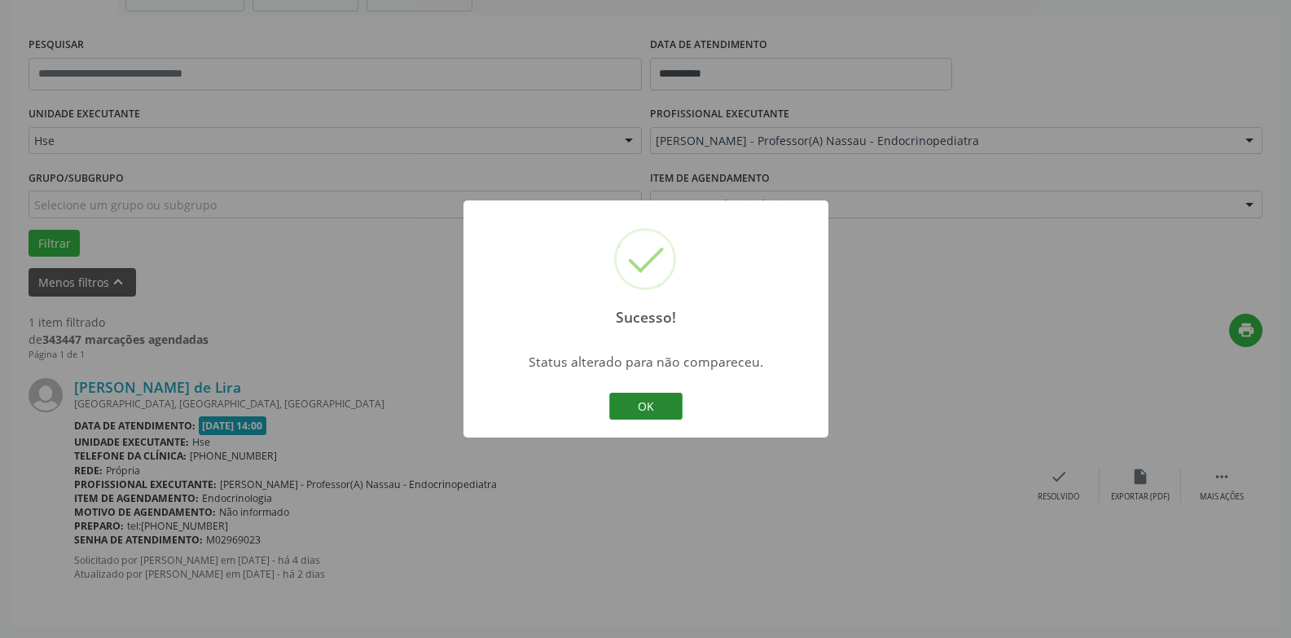
click at [647, 412] on button "OK" at bounding box center [645, 407] width 73 height 28
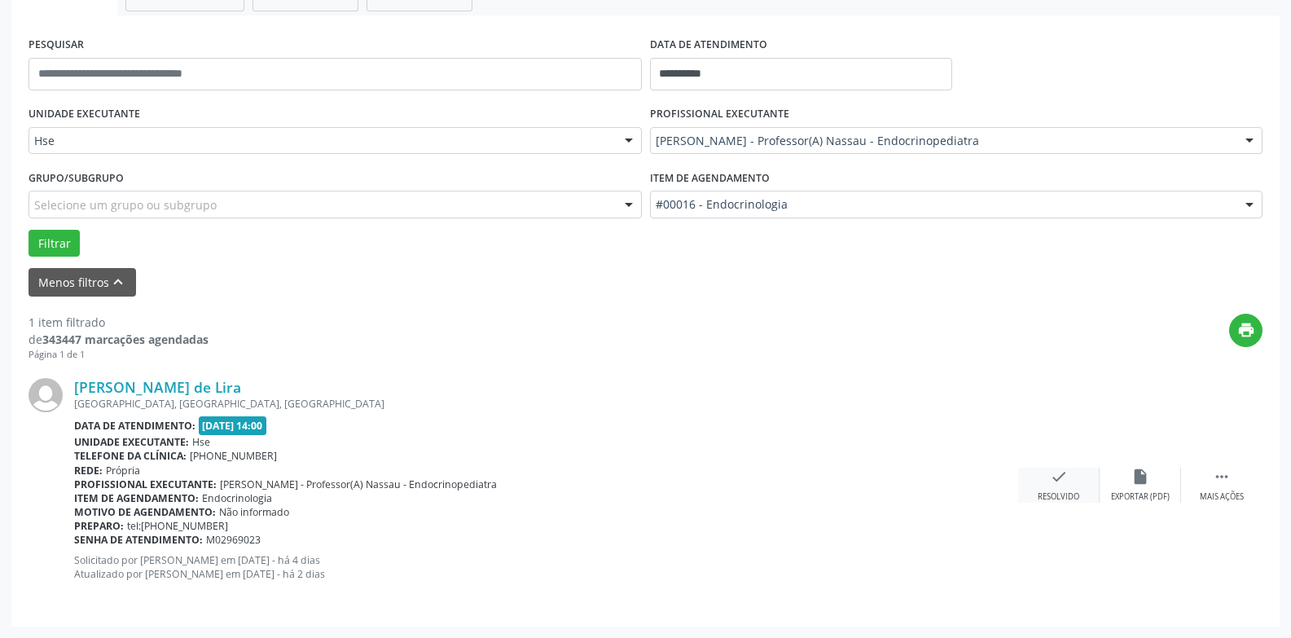
click at [1042, 481] on div "check Resolvido" at bounding box center [1058, 485] width 81 height 35
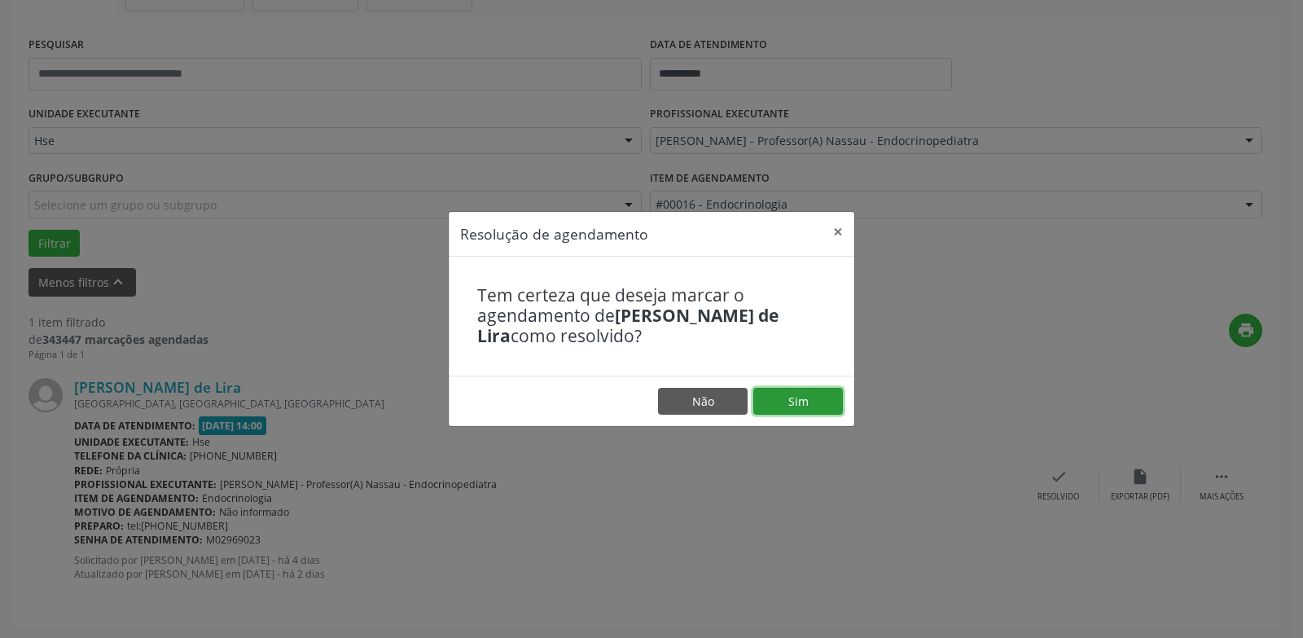
click at [813, 406] on button "Sim" at bounding box center [798, 402] width 90 height 28
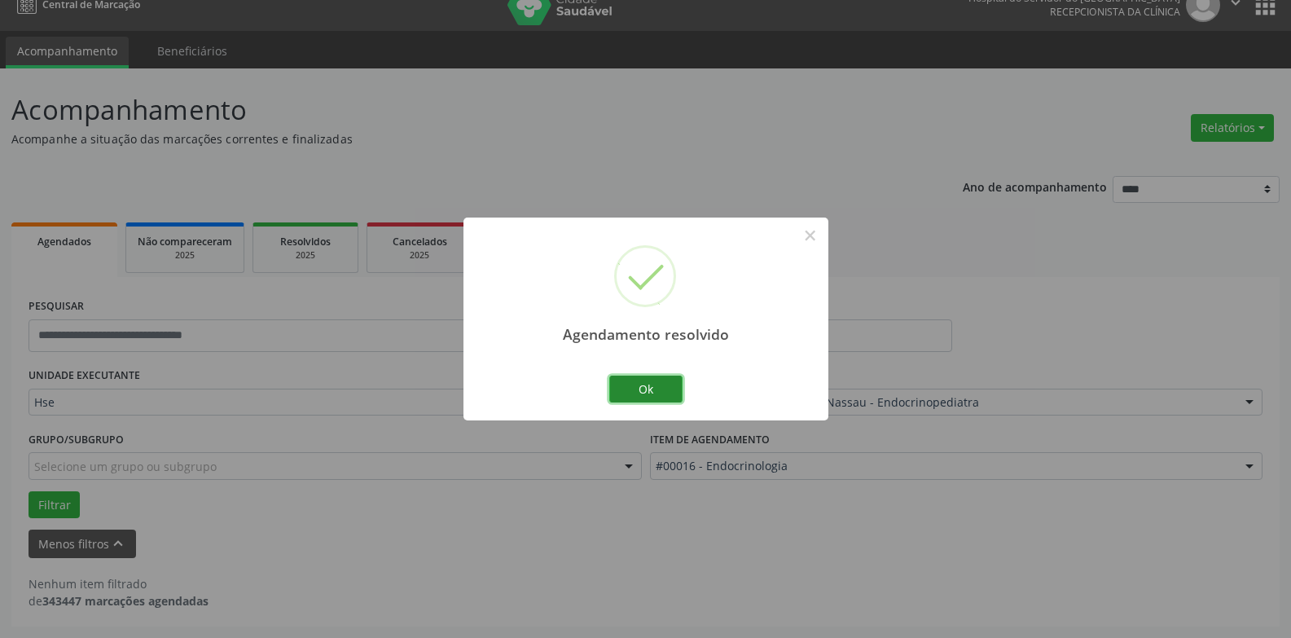
scroll to position [21, 0]
click at [650, 390] on button "Ok" at bounding box center [645, 389] width 73 height 28
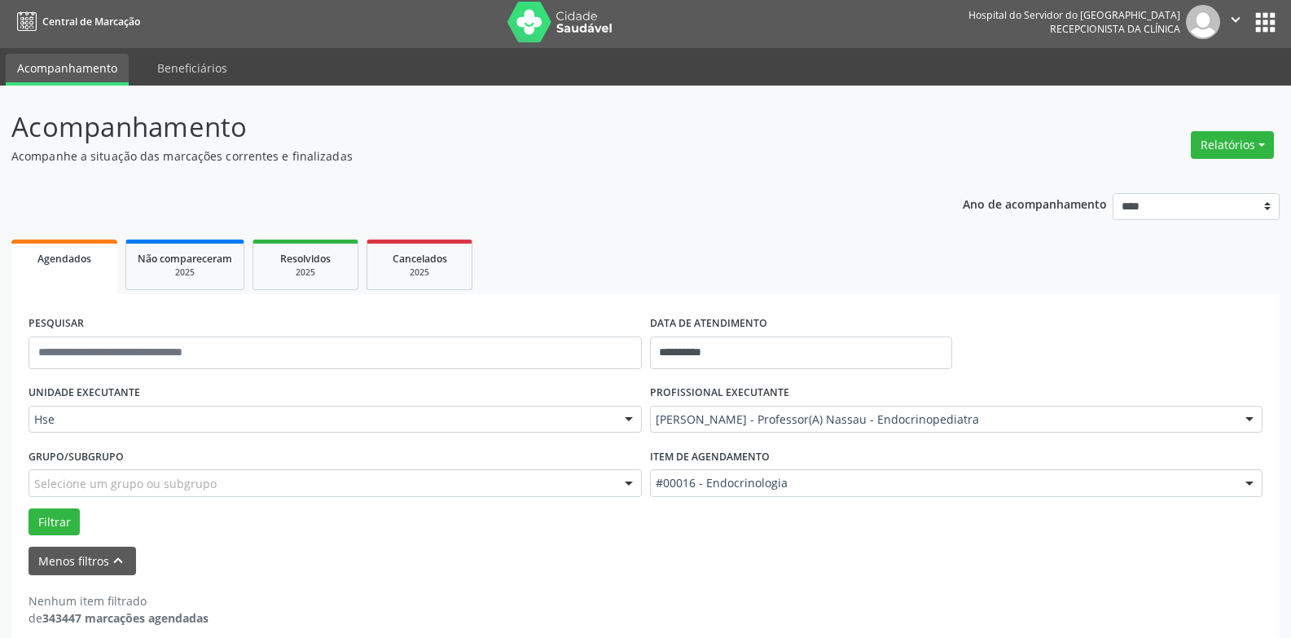
scroll to position [0, 0]
